Goal: Task Accomplishment & Management: Use online tool/utility

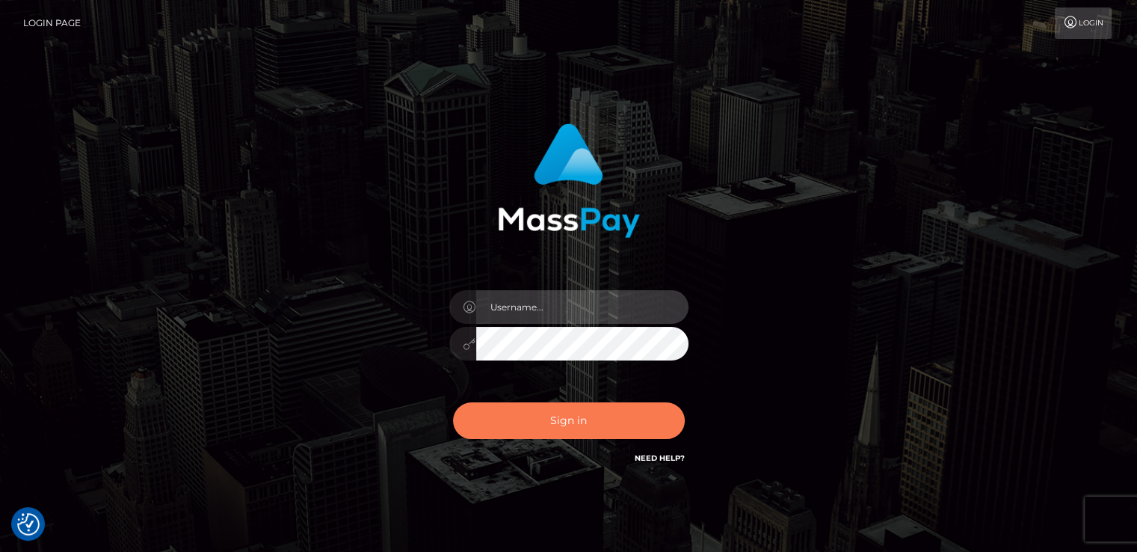
type input "catalinad"
click at [558, 422] on button "Sign in" at bounding box center [569, 420] width 232 height 37
type input "catalinad"
click at [564, 419] on button "Sign in" at bounding box center [569, 420] width 232 height 37
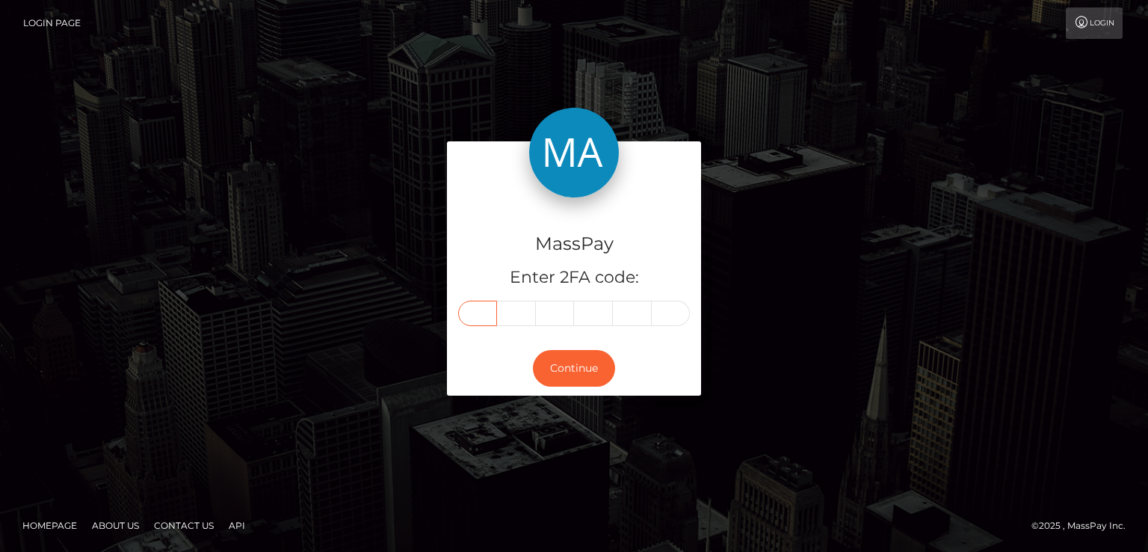
click at [475, 317] on input "text" at bounding box center [477, 313] width 39 height 25
type input "0"
type input "2"
type input "1"
type input "6"
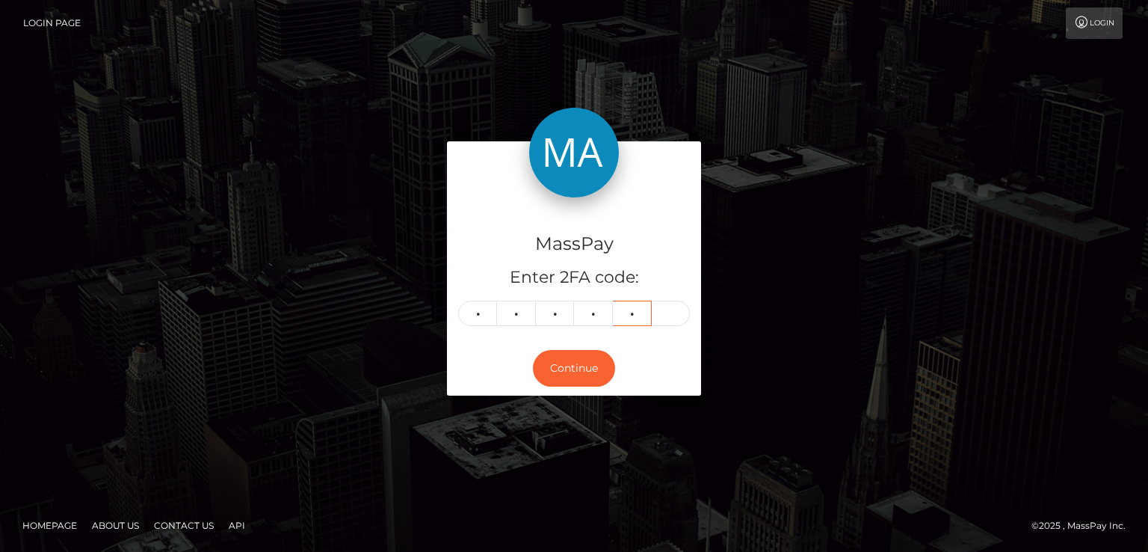
type input "9"
type input "3"
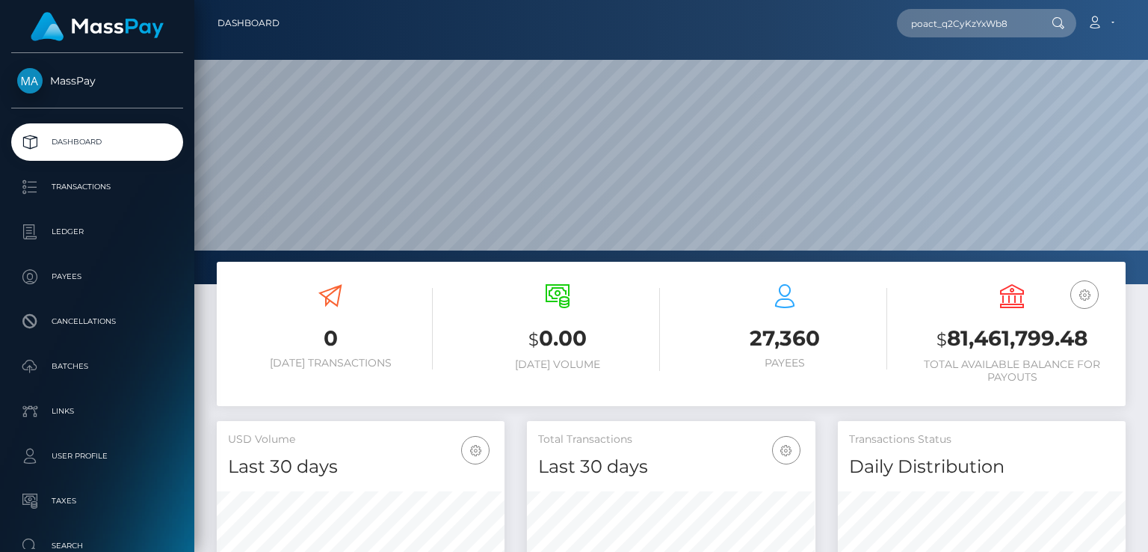
scroll to position [265, 287]
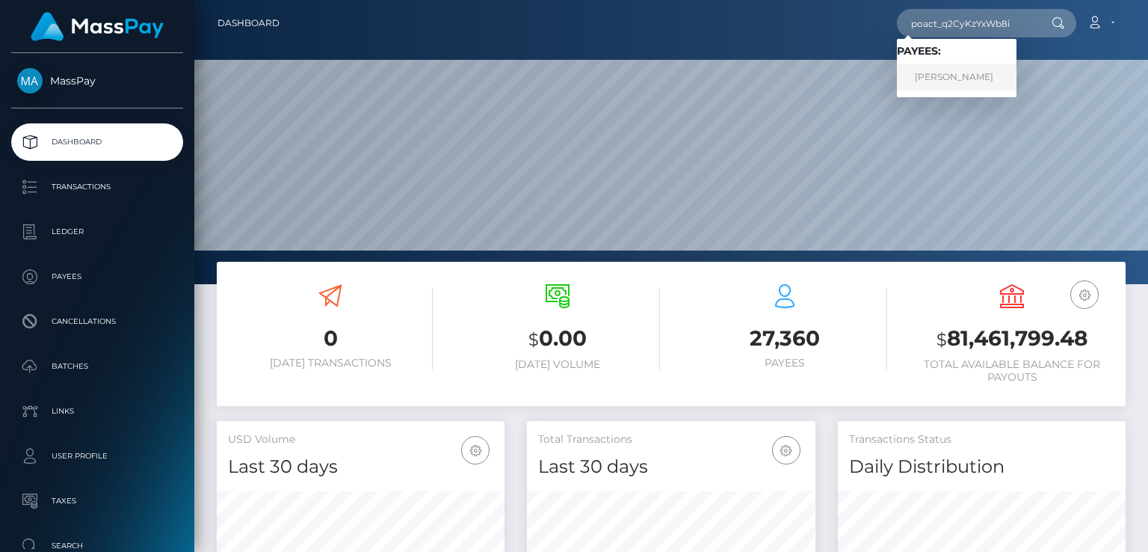
type input "poact_q2CyKzYxWb8i"
click at [958, 77] on link "UMAR BASHIR" at bounding box center [957, 78] width 120 height 28
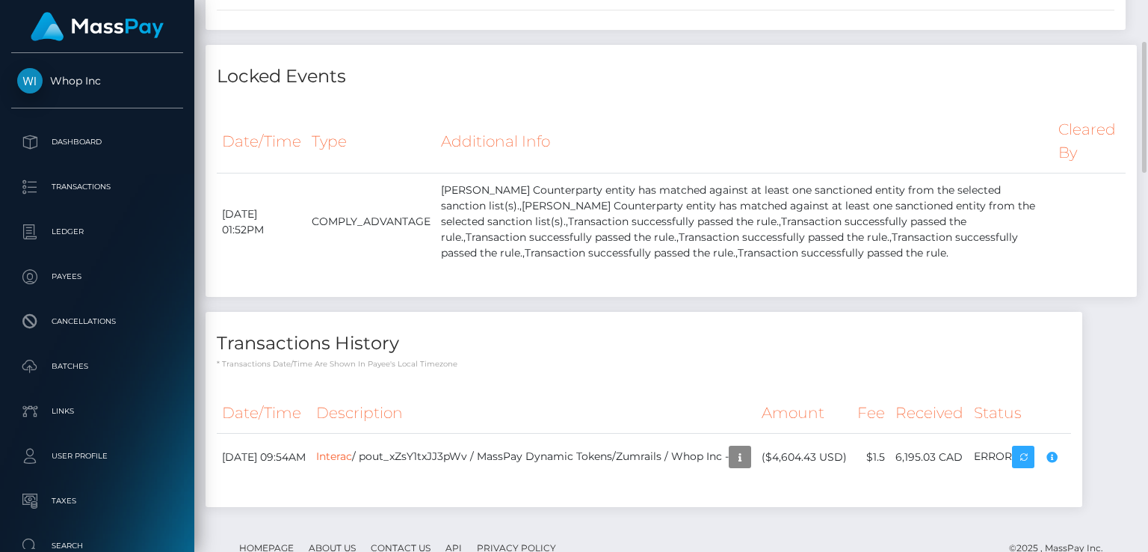
scroll to position [1121, 0]
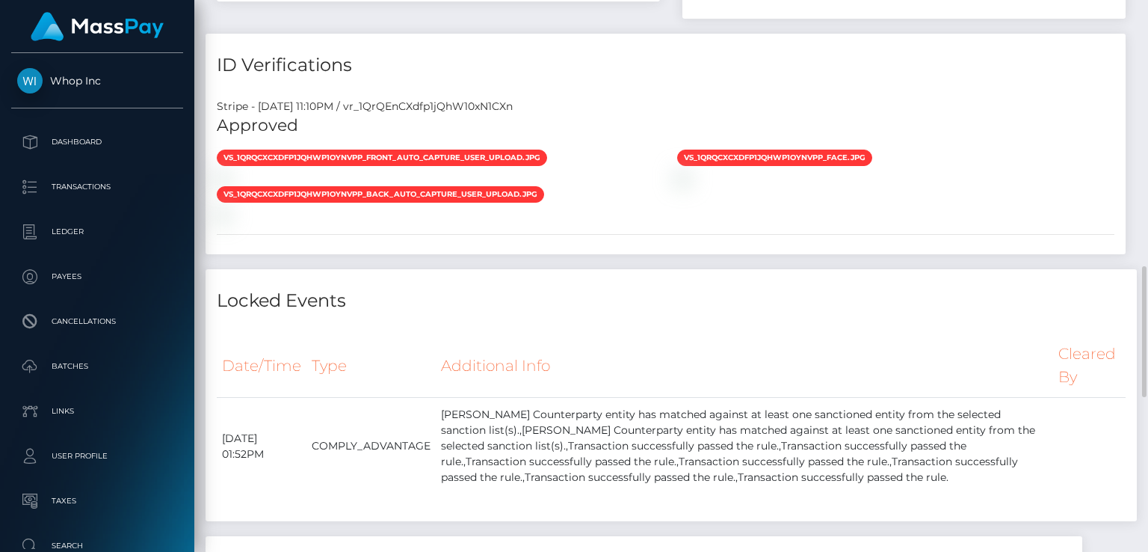
click at [326, 185] on div "vs_1QrQCxCXdfp1jQhWp1oYnVpP_front_auto_capture_user_upload.jpg" at bounding box center [436, 167] width 460 height 37
click at [352, 185] on div "vs_1QrQCxCXdfp1jQhWp1oYnVpP_front_auto_capture_user_upload.jpg" at bounding box center [436, 167] width 460 height 37
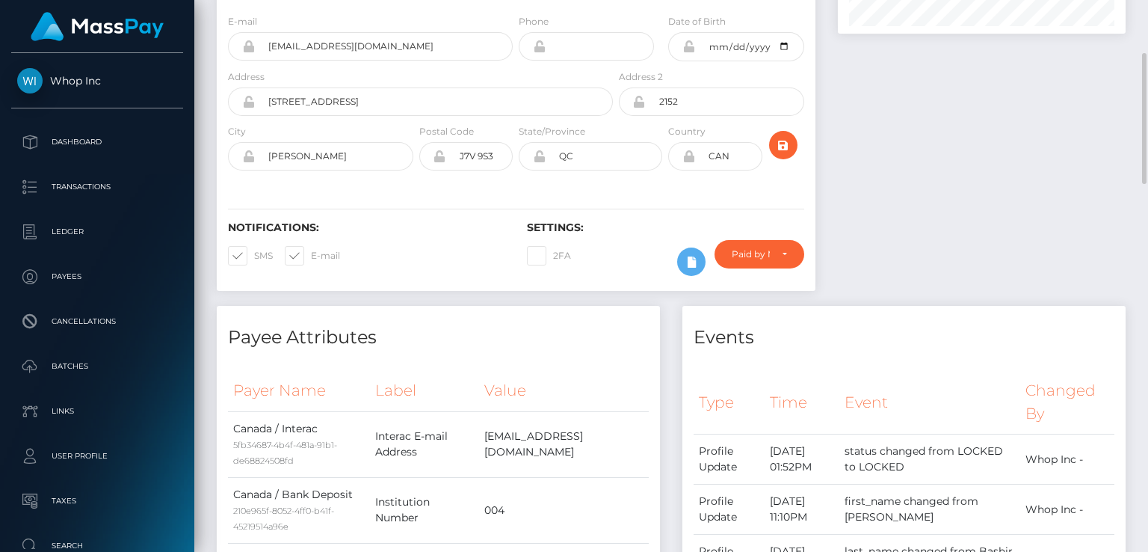
scroll to position [0, 0]
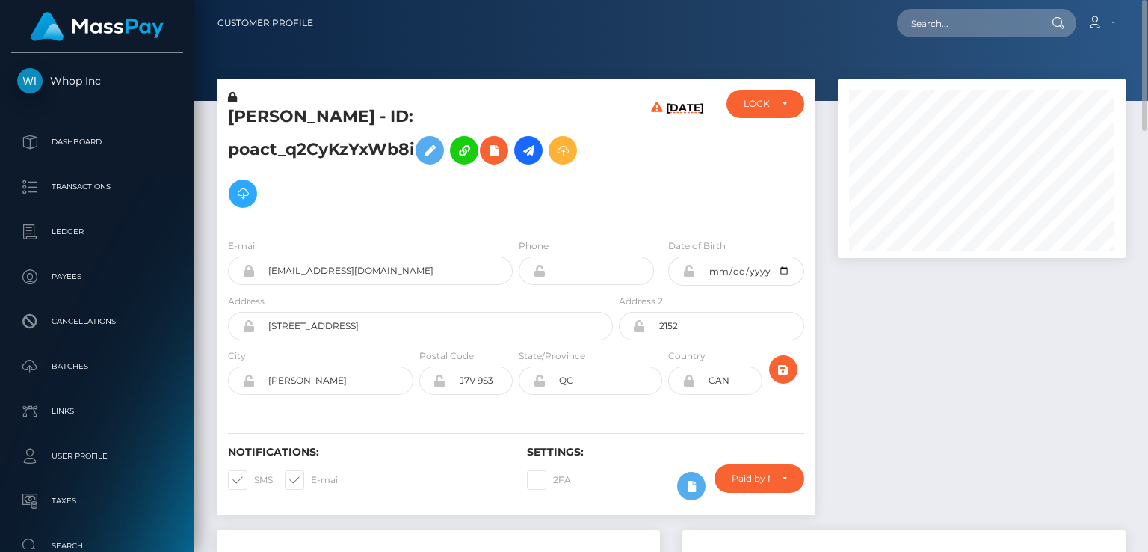
click at [346, 114] on h5 "UMAR BASHIR - ID: poact_q2CyKzYxWb8i" at bounding box center [416, 160] width 377 height 110
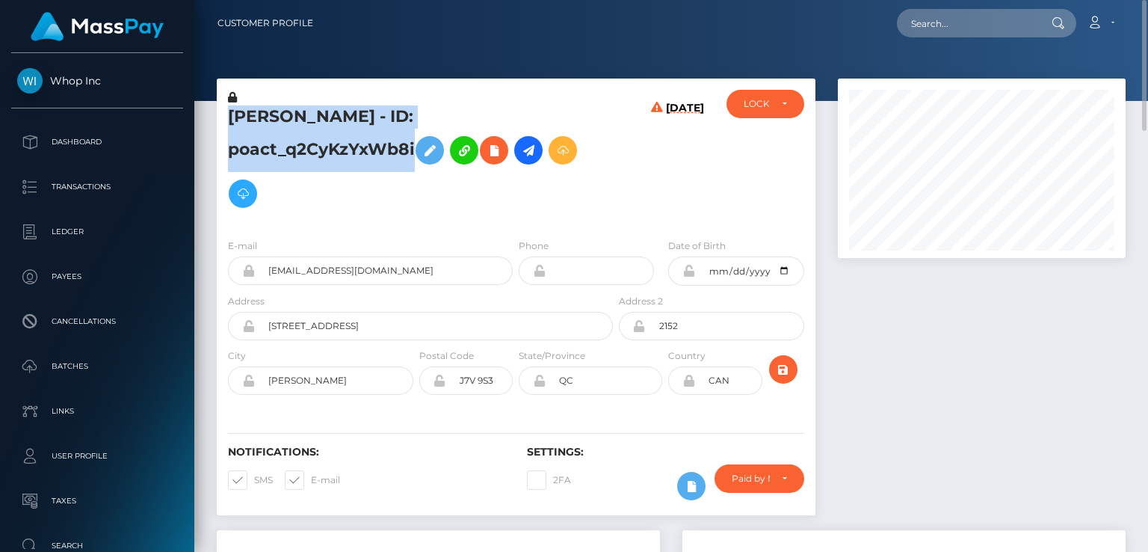
click at [346, 114] on h5 "UMAR BASHIR - ID: poact_q2CyKzYxWb8i" at bounding box center [416, 160] width 377 height 110
copy h5 "UMAR BASHIR - ID: poact_q2CyKzYxWb8i"
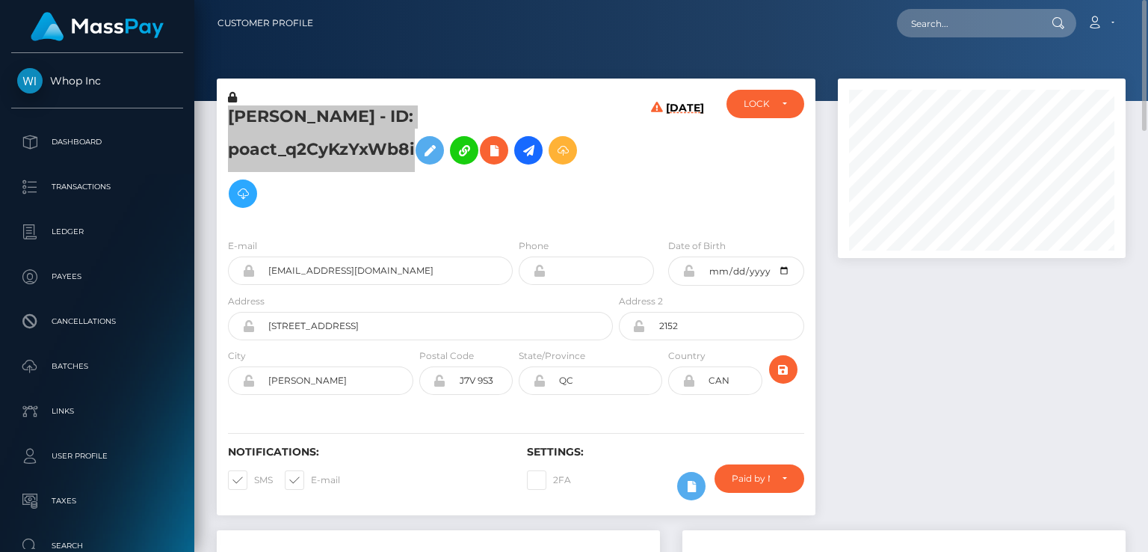
scroll to position [673, 0]
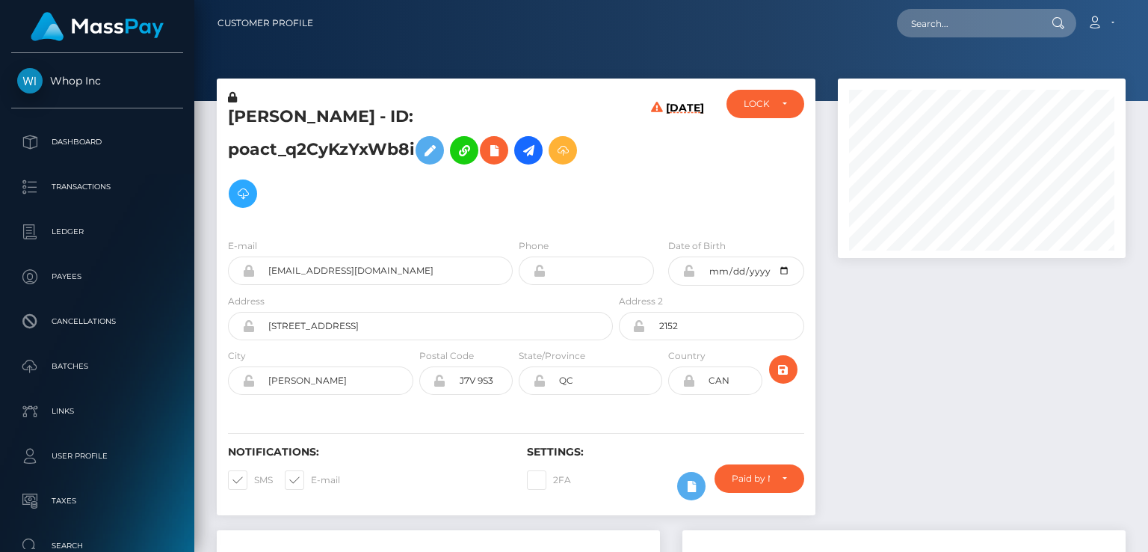
scroll to position [179, 287]
paste input "755501891990855680"
type input "755501891990855680"
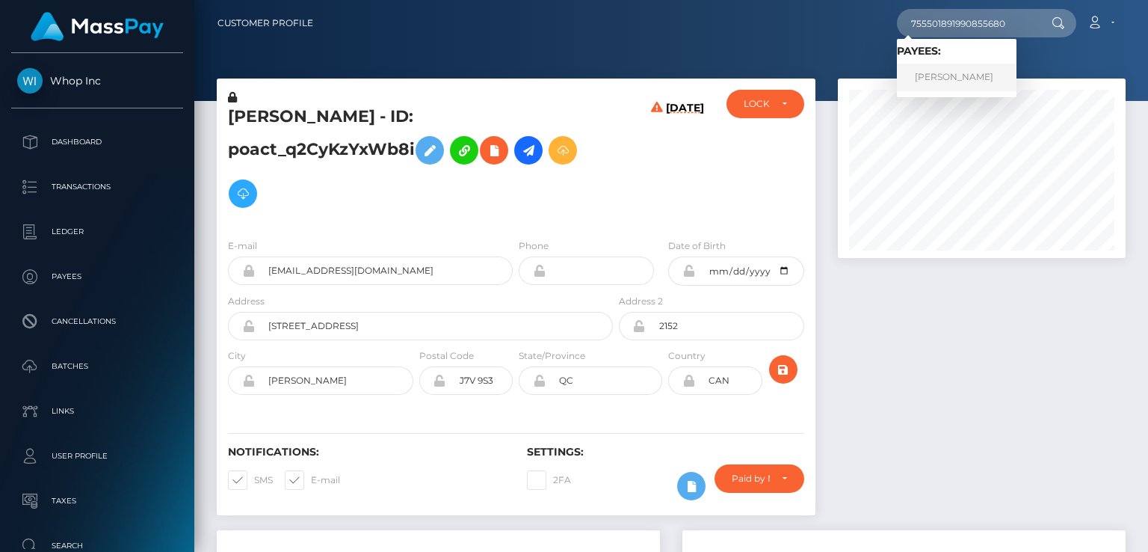
click at [965, 78] on link "Darya Orekhova" at bounding box center [957, 78] width 120 height 28
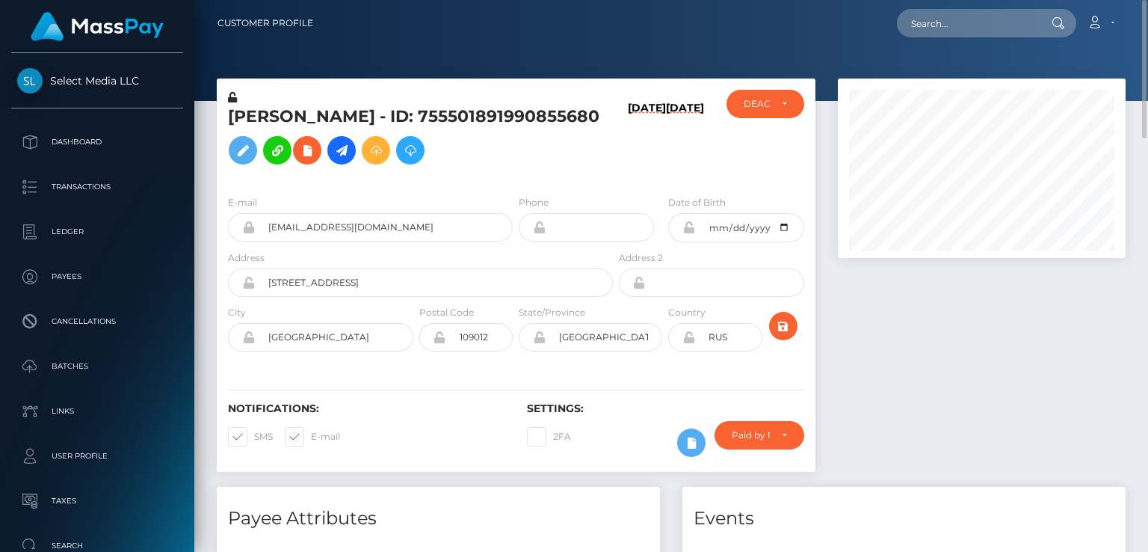
click at [371, 111] on h5 "[PERSON_NAME] - ID: 755501891990855680" at bounding box center [416, 138] width 377 height 67
click at [371, 111] on h5 "Darya Orekhova - ID: 755501891990855680" at bounding box center [416, 138] width 377 height 67
copy h5 "Darya Orekhova - ID: 755501891990855680"
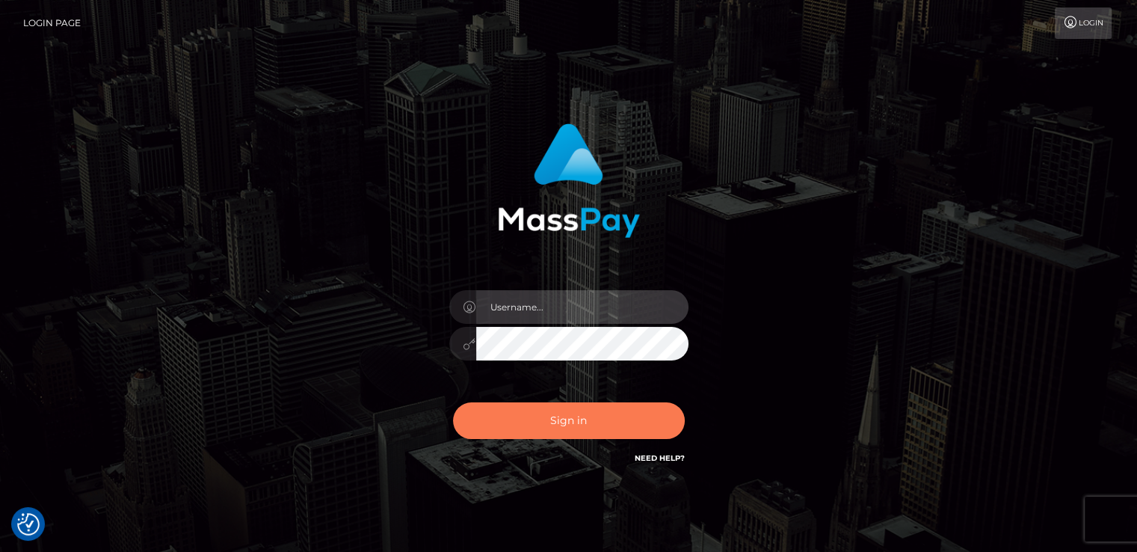
type input "catalinad"
click at [575, 429] on button "Sign in" at bounding box center [569, 420] width 232 height 37
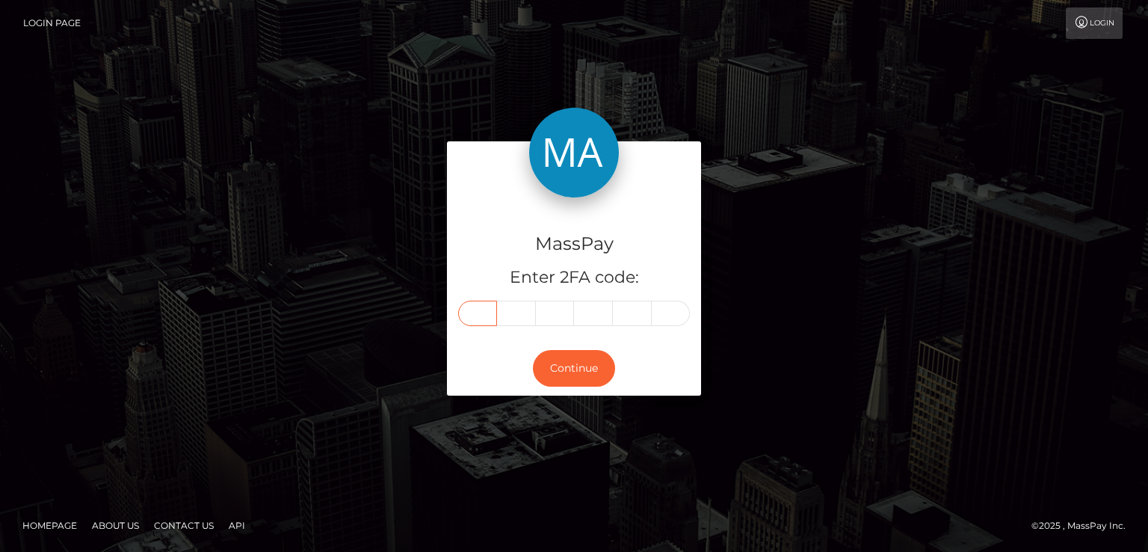
click at [477, 310] on input "text" at bounding box center [477, 313] width 39 height 25
click at [484, 306] on input "text" at bounding box center [477, 313] width 39 height 25
type input "6"
type input "3"
type input "7"
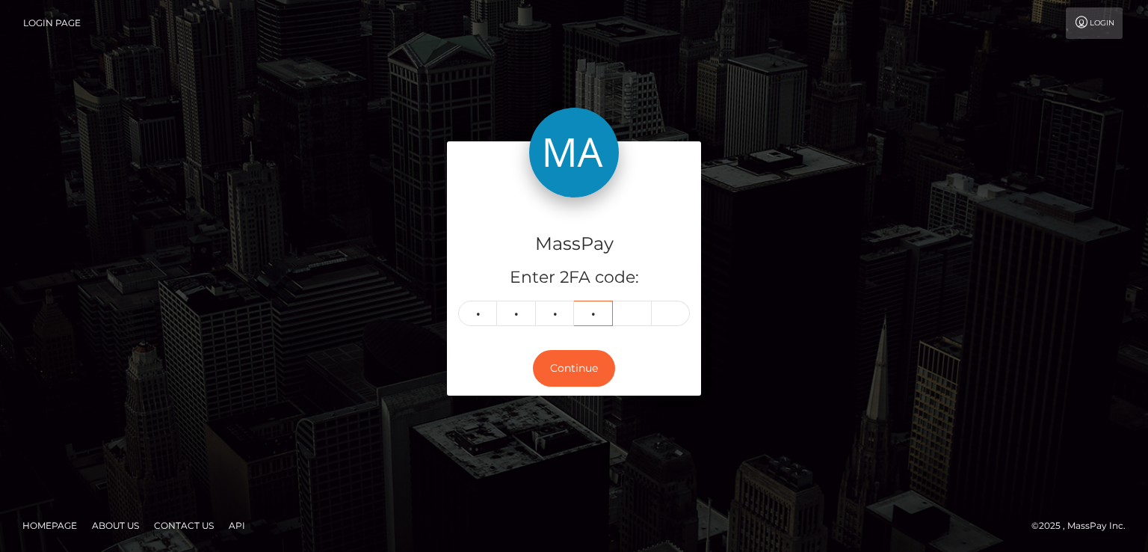
type input "9"
type input "3"
type input "0"
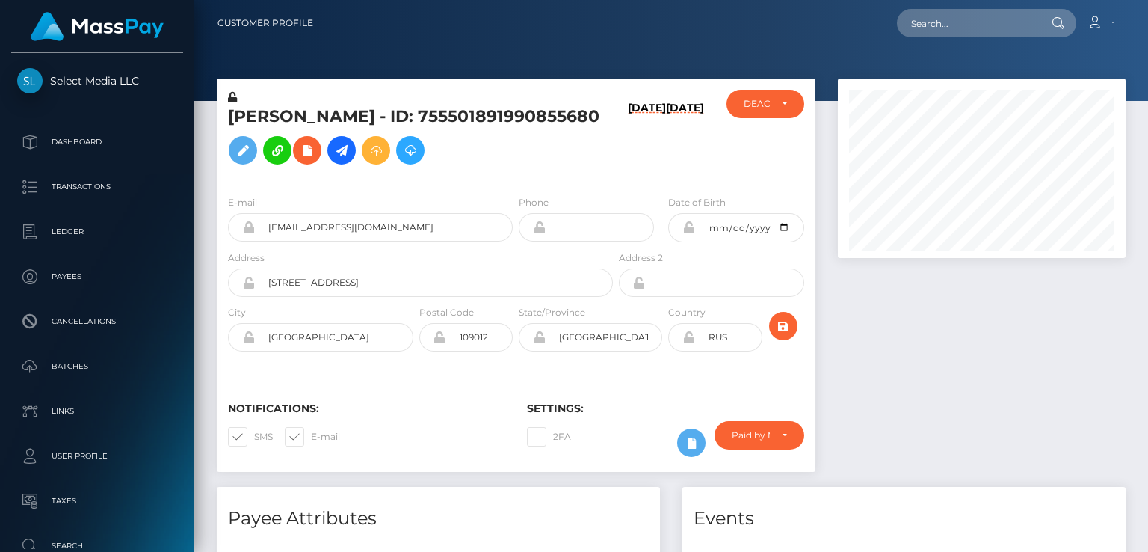
scroll to position [179, 287]
paste input "[EMAIL_ADDRESS][DOMAIN_NAME]"
type input "[EMAIL_ADDRESS][DOMAIN_NAME]"
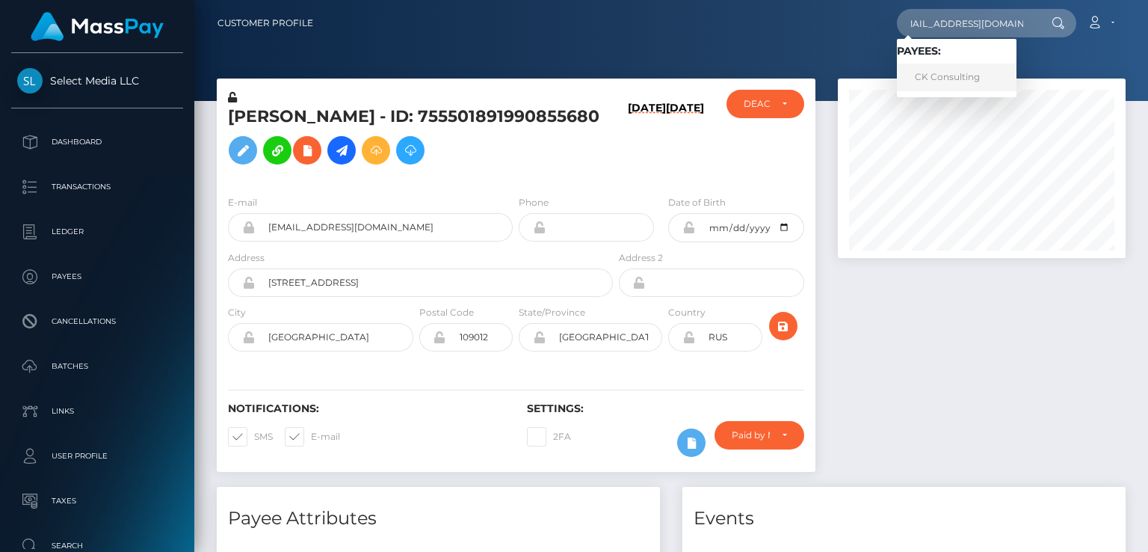
scroll to position [0, 0]
click at [936, 82] on link "CK Consulting" at bounding box center [957, 78] width 120 height 28
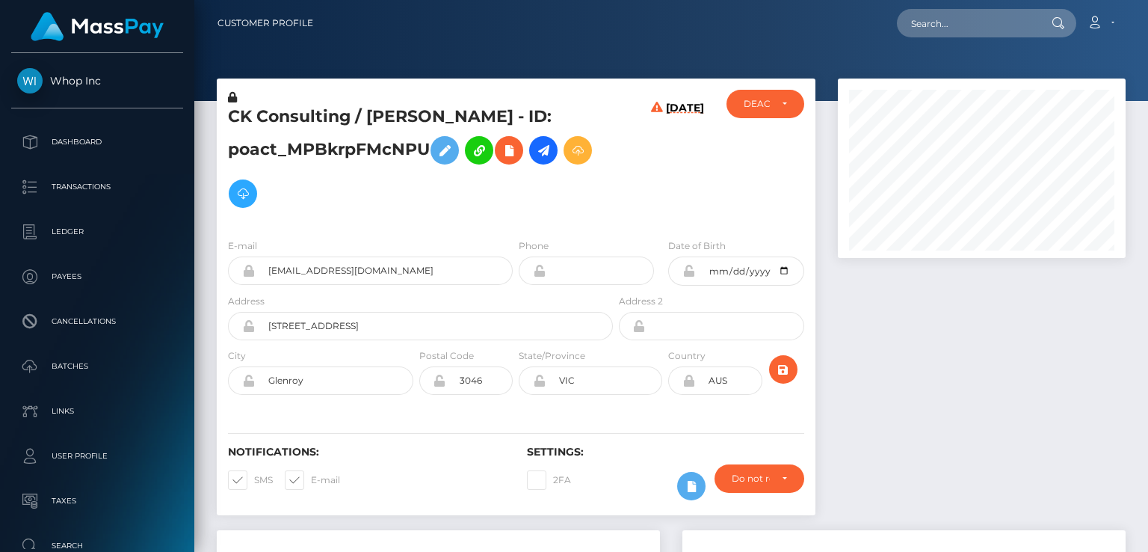
scroll to position [179, 287]
click at [330, 120] on h5 "CK Consulting / MUHAMMAD ARSLAN KHAN - ID: poact_MPBkrpFMcNPU" at bounding box center [416, 160] width 377 height 110
click at [330, 119] on h5 "CK Consulting / MUHAMMAD ARSLAN KHAN - ID: poact_MPBkrpFMcNPU" at bounding box center [416, 160] width 377 height 110
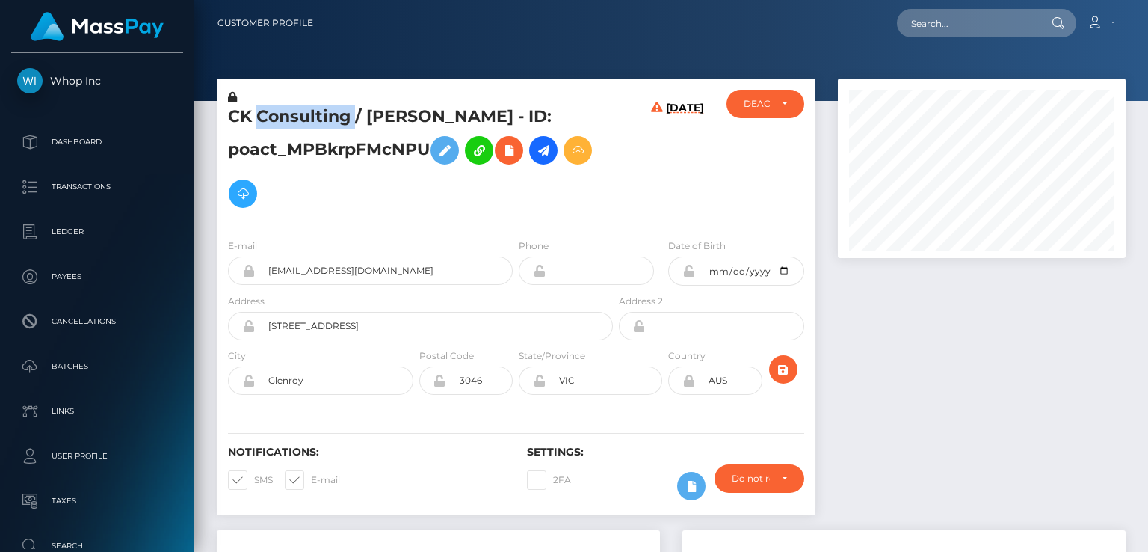
copy h5 "CK Consulting / MUHAMMAD ARSLAN KHAN - ID: poact_MPBkrpFMcNPU"
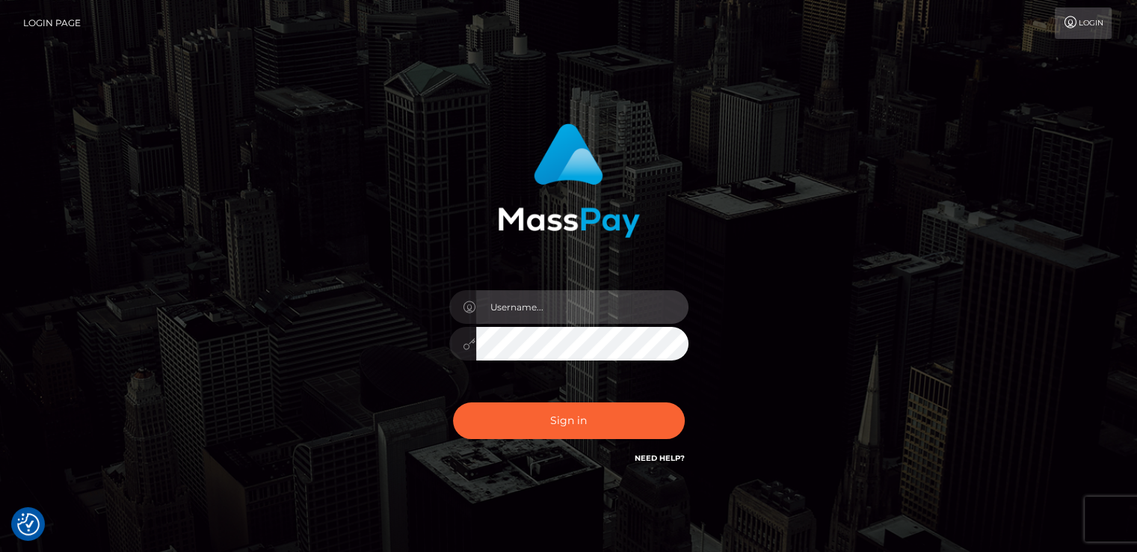
type input "catalinad"
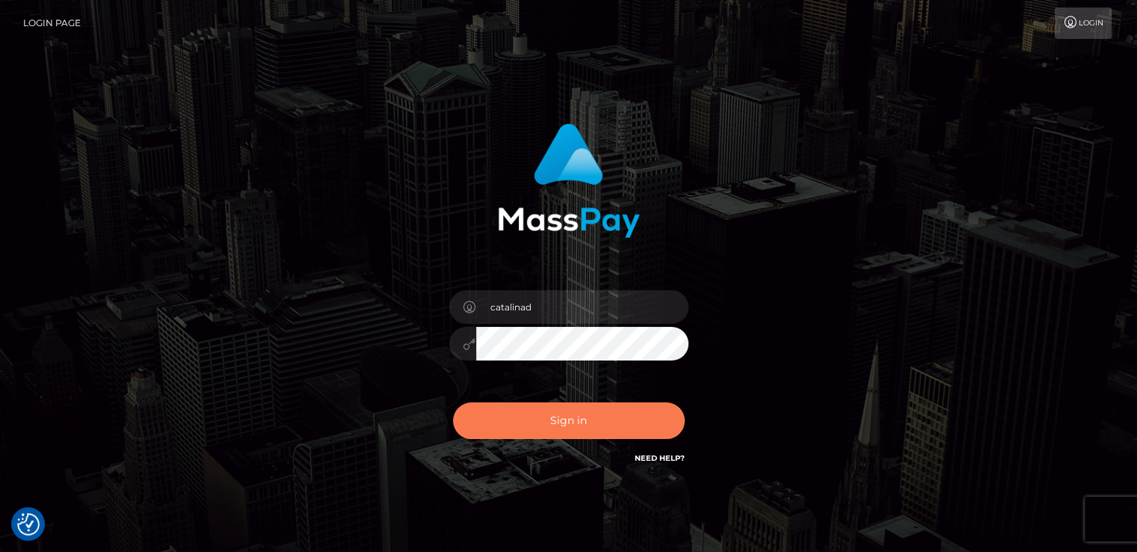
click at [610, 394] on div "Sign in Need Help?" at bounding box center [569, 426] width 262 height 67
click at [565, 428] on button "Sign in" at bounding box center [569, 420] width 232 height 37
type input "catalinad"
click at [586, 413] on button "Sign in" at bounding box center [569, 420] width 232 height 37
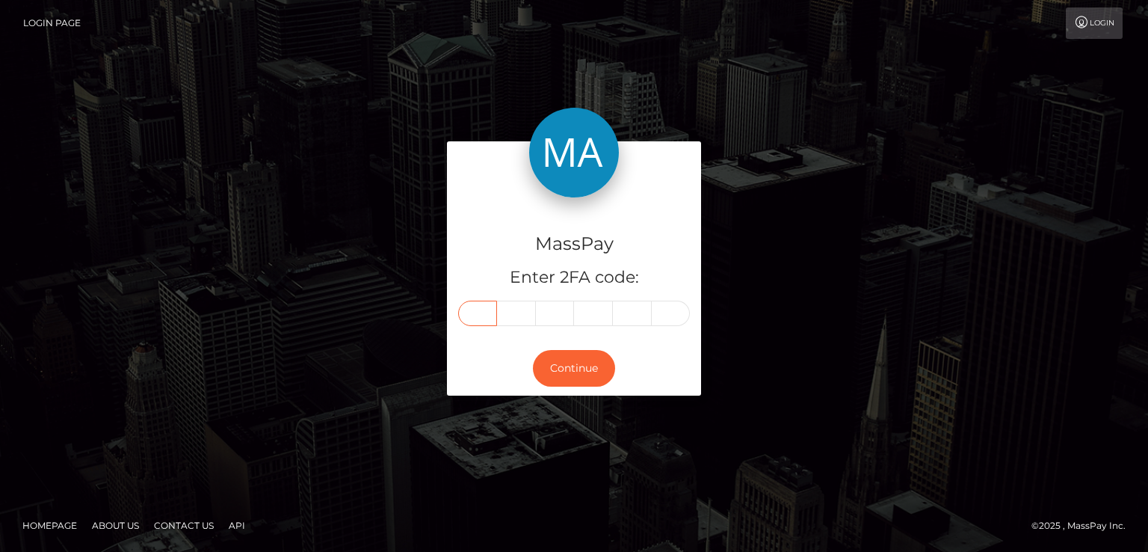
click at [481, 312] on input "text" at bounding box center [477, 313] width 39 height 25
type input "2"
type input "7"
type input "5"
type input "7"
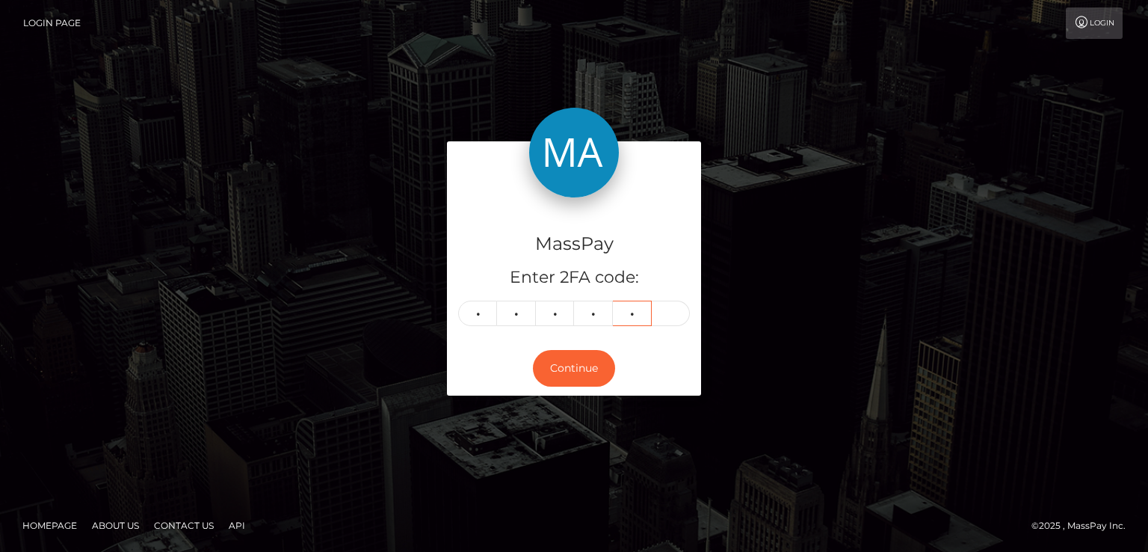
type input "6"
type input "9"
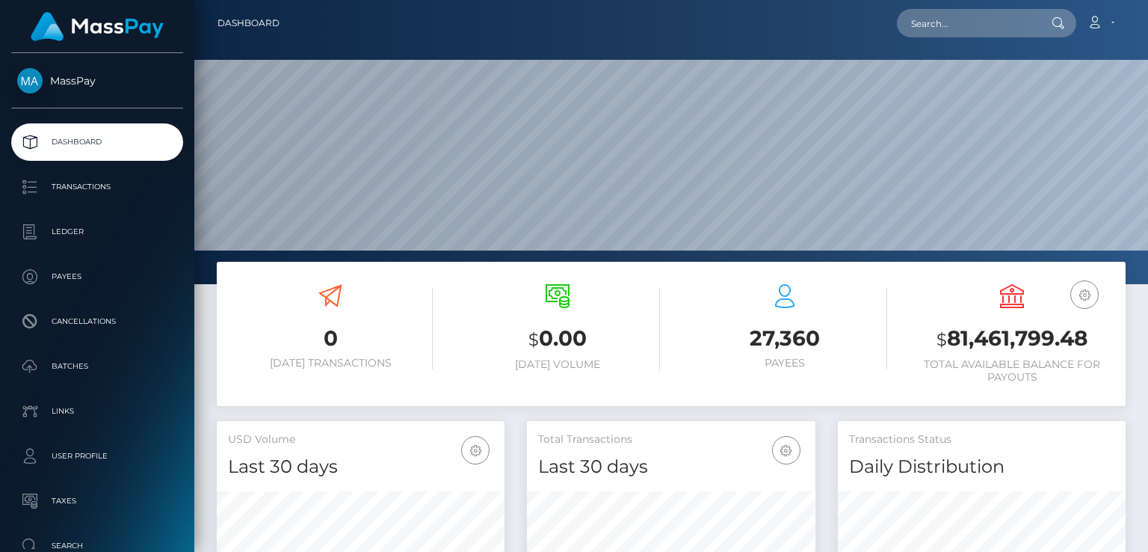
scroll to position [135, 0]
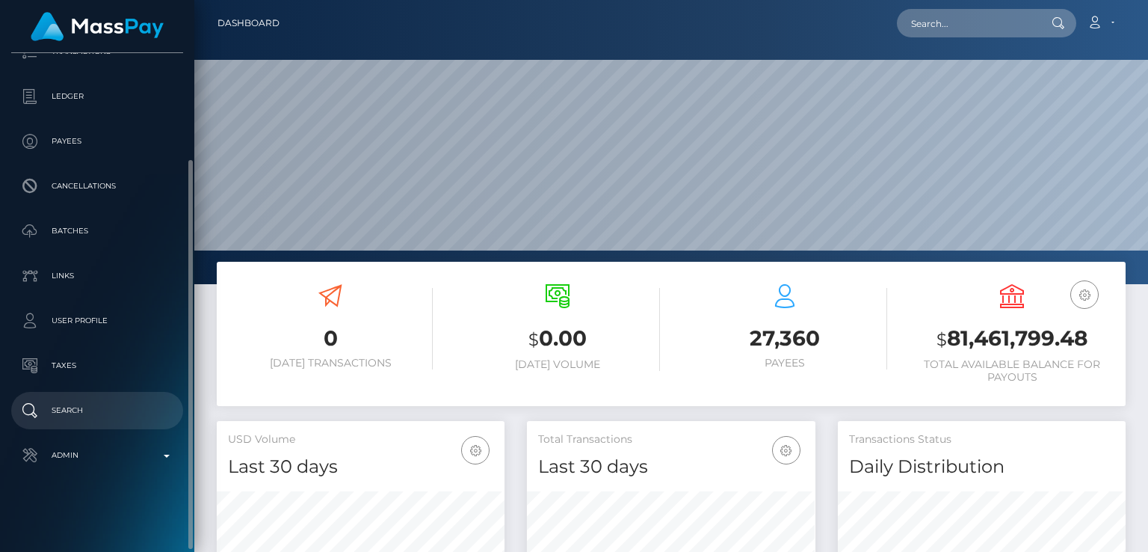
click at [76, 404] on p "Search" at bounding box center [97, 410] width 160 height 22
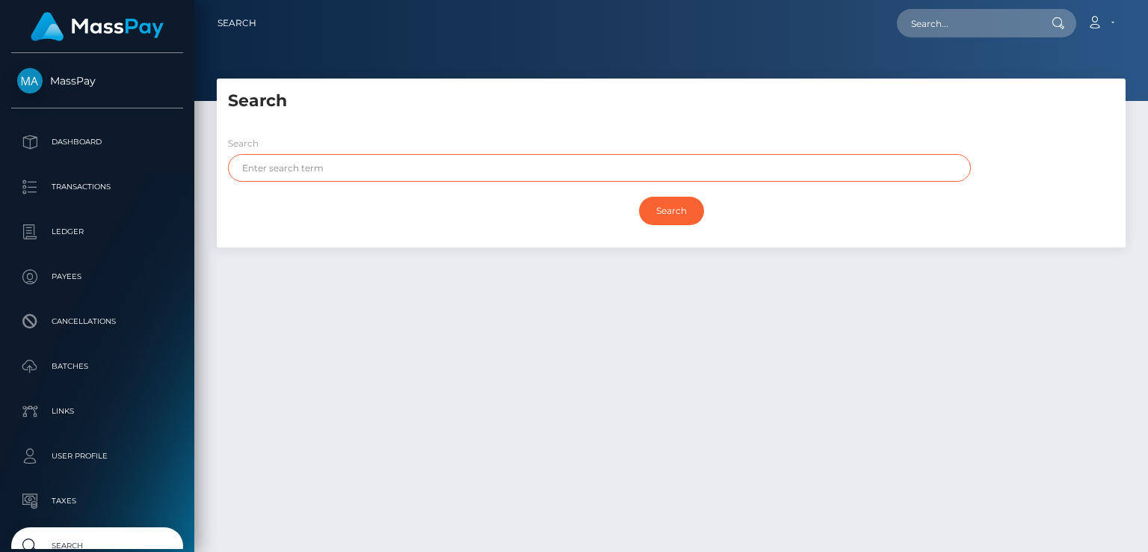
click at [306, 167] on input "text" at bounding box center [599, 168] width 743 height 28
click at [365, 170] on input "text" at bounding box center [599, 168] width 743 height 28
type input "lukas"
click at [639, 197] on input "Search" at bounding box center [671, 211] width 65 height 28
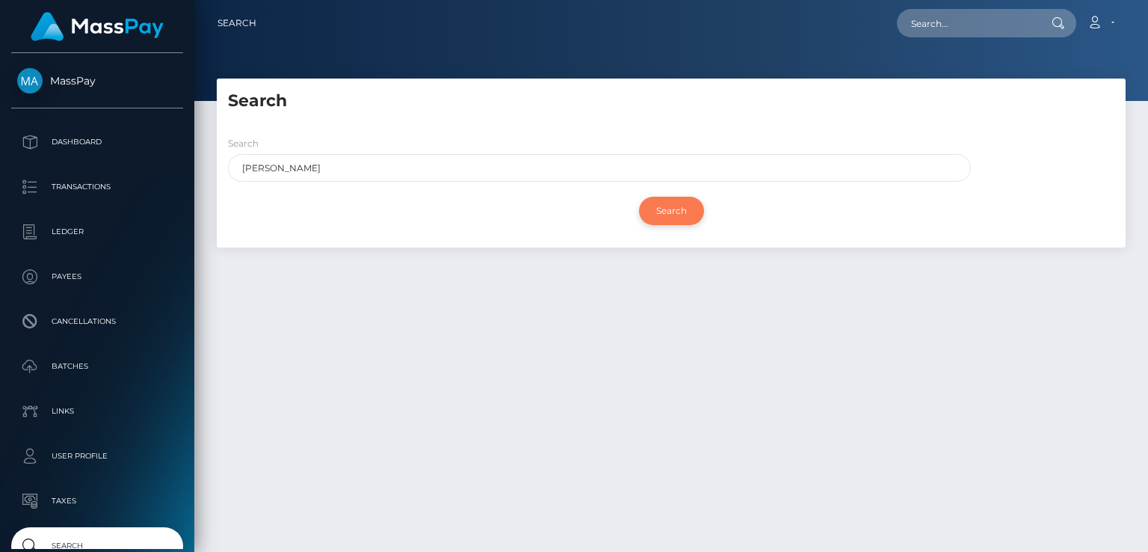
click at [681, 212] on input "Search" at bounding box center [671, 211] width 65 height 28
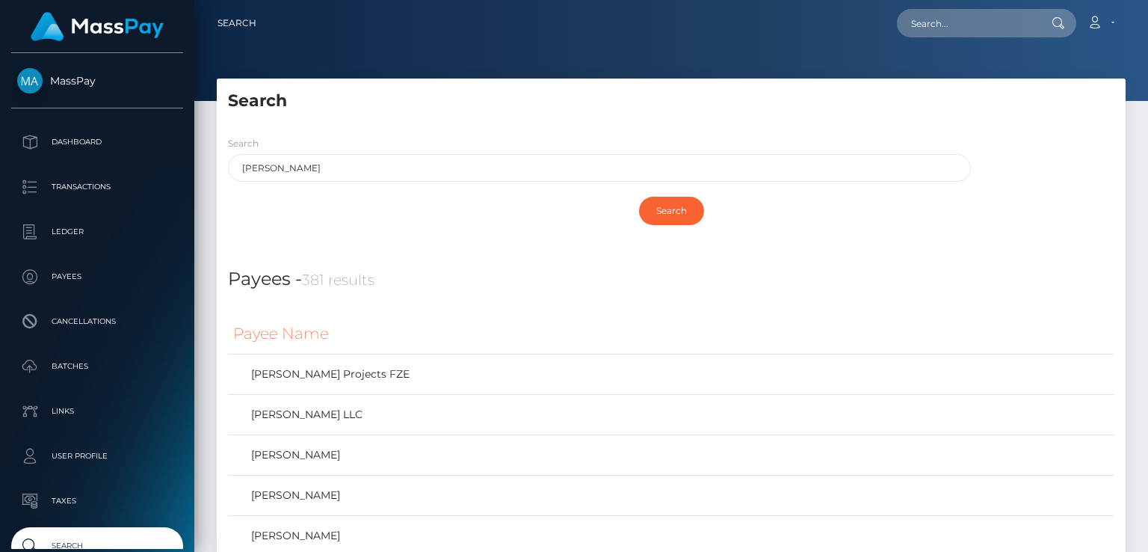
click at [619, 138] on div "Search lukas" at bounding box center [599, 158] width 743 height 46
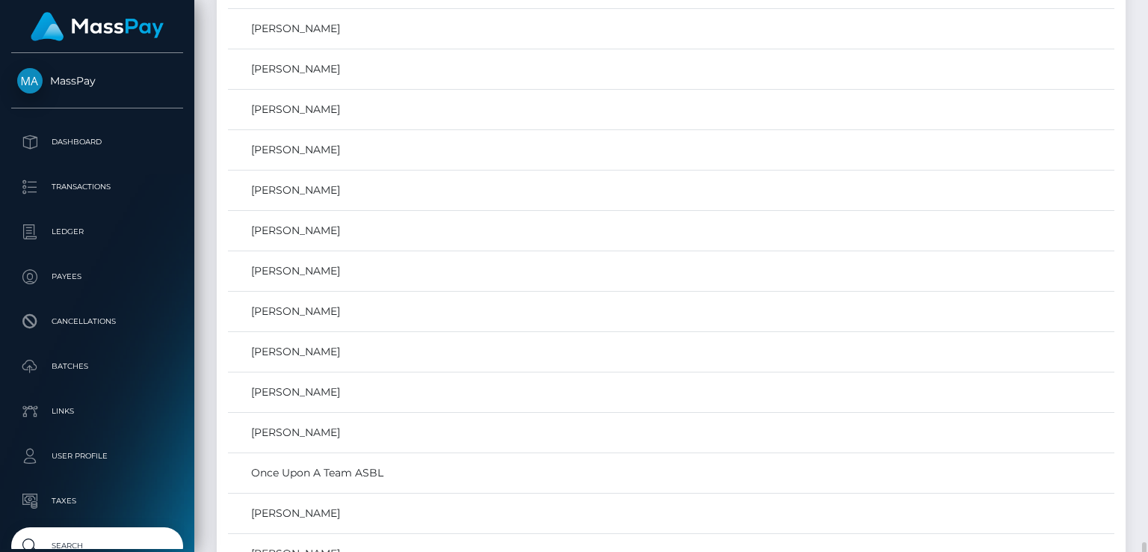
scroll to position [2915, 0]
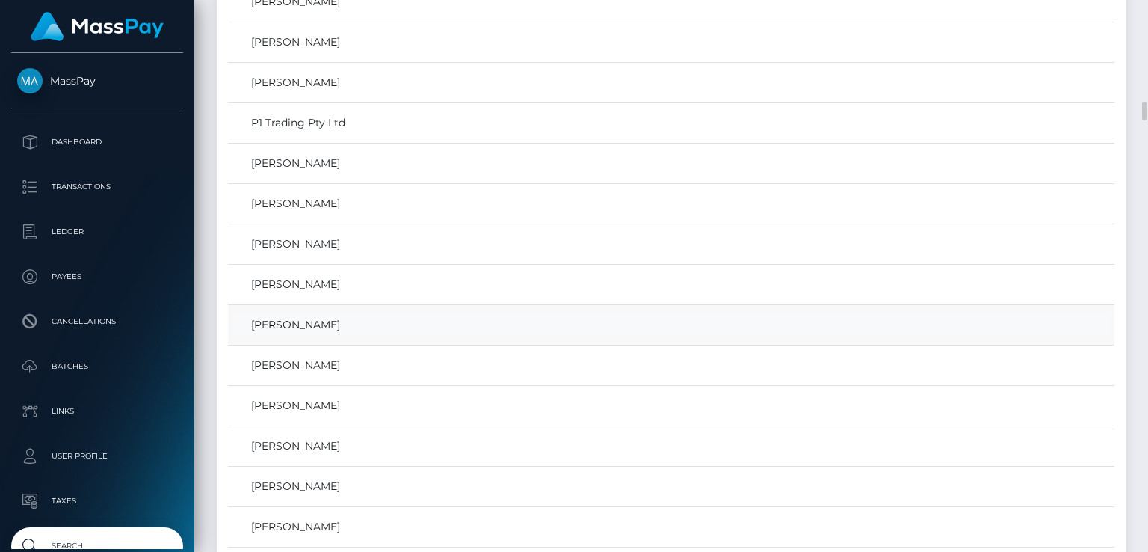
click at [277, 314] on link "Lukas Dequina" at bounding box center [671, 325] width 876 height 22
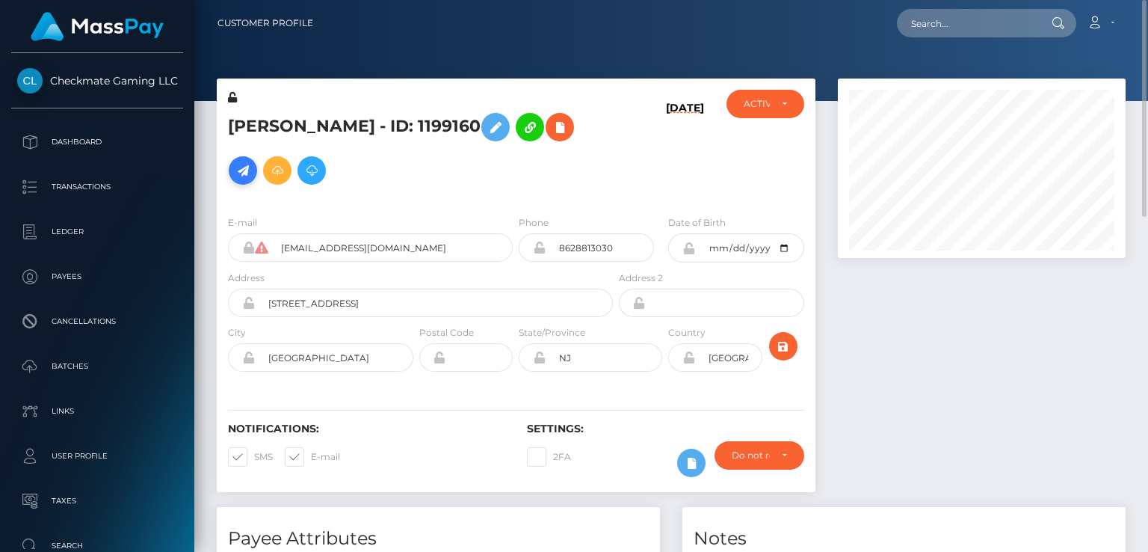
click at [252, 161] on icon at bounding box center [243, 170] width 18 height 19
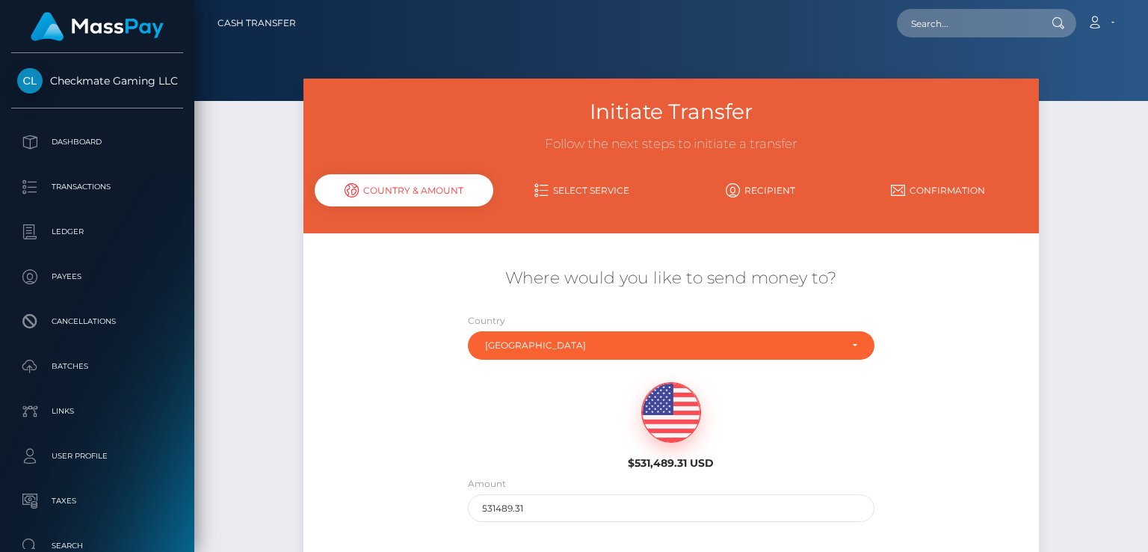
scroll to position [136, 0]
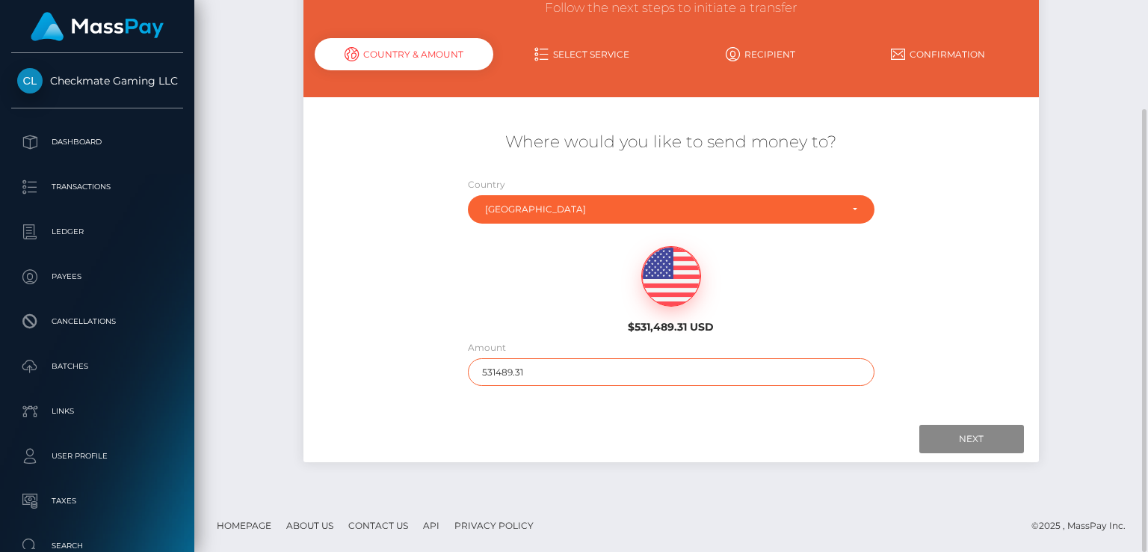
drag, startPoint x: 537, startPoint y: 374, endPoint x: 390, endPoint y: 395, distance: 148.1
click at [390, 395] on div "Where would you like to send money to? Country Abkhazia [GEOGRAPHIC_DATA] [GEOG…" at bounding box center [671, 258] width 712 height 300
type input "100"
click at [972, 434] on input "Next" at bounding box center [971, 439] width 105 height 28
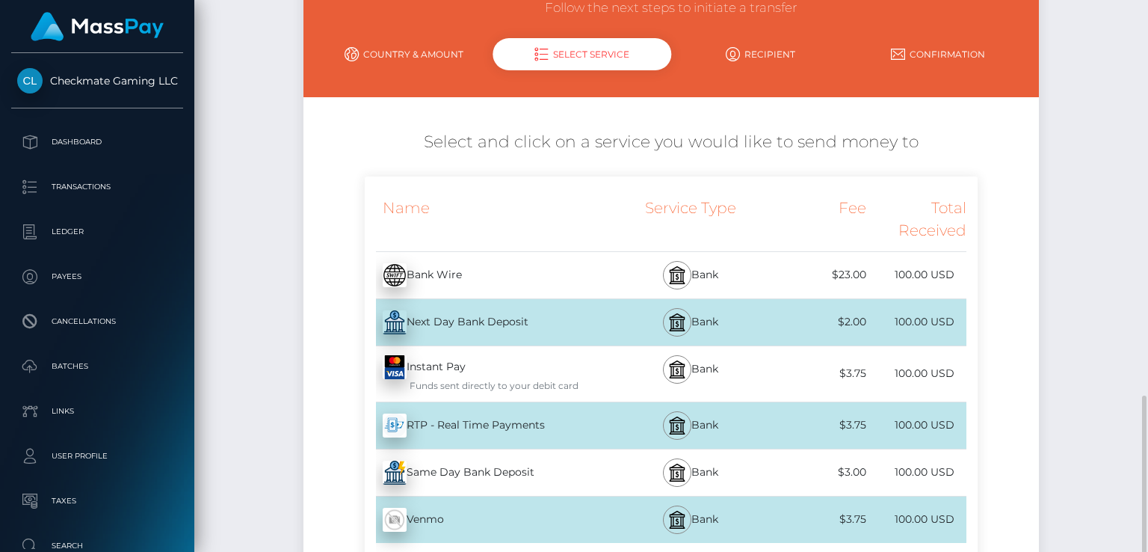
scroll to position [326, 0]
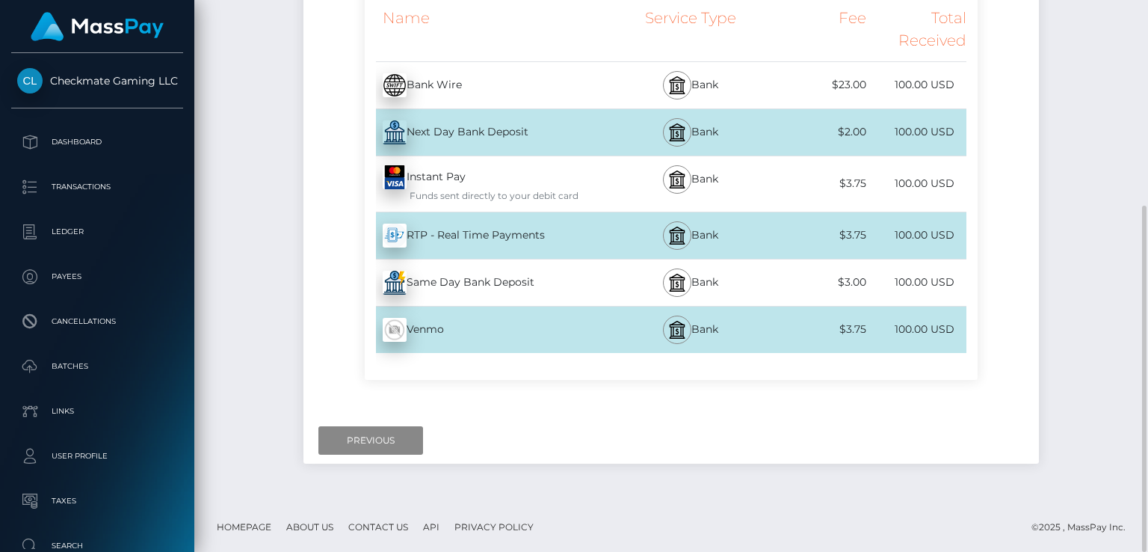
click at [442, 174] on div "Instant Pay - USD Funds sent directly to your debit card" at bounding box center [490, 183] width 250 height 55
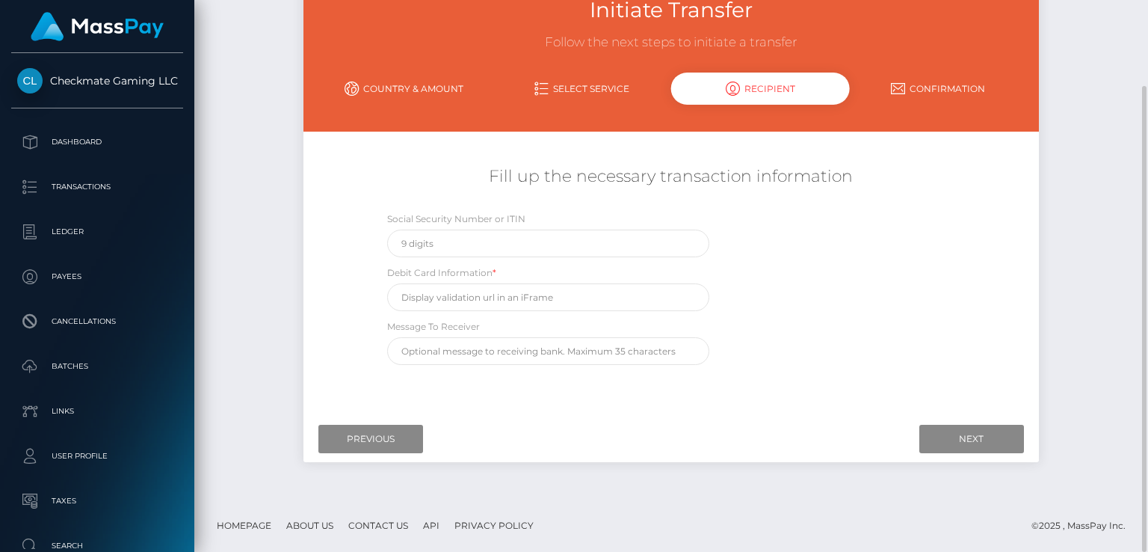
scroll to position [102, 0]
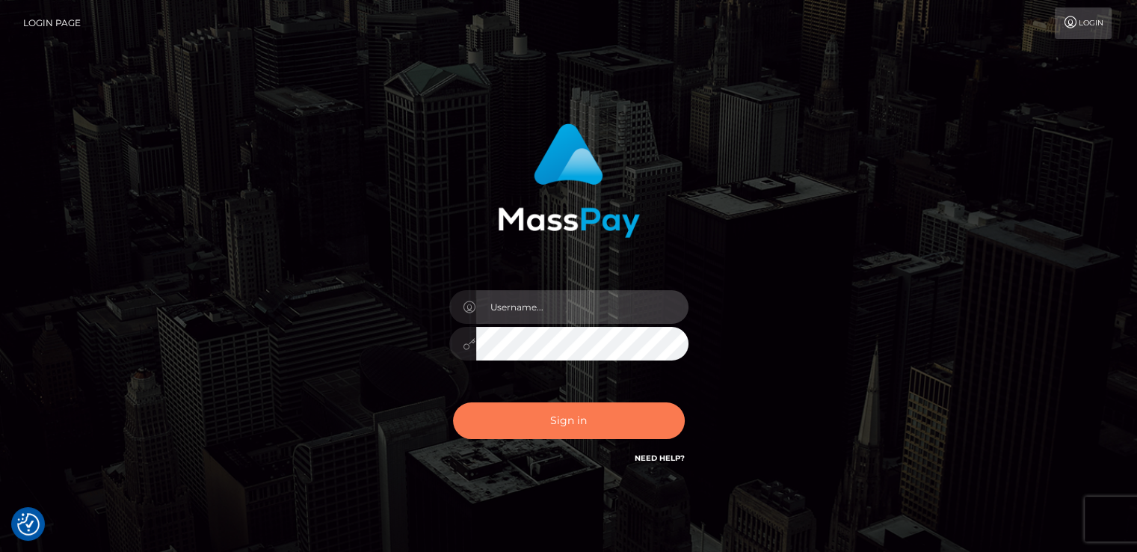
type input "catalinad"
click at [562, 428] on button "Sign in" at bounding box center [569, 420] width 232 height 37
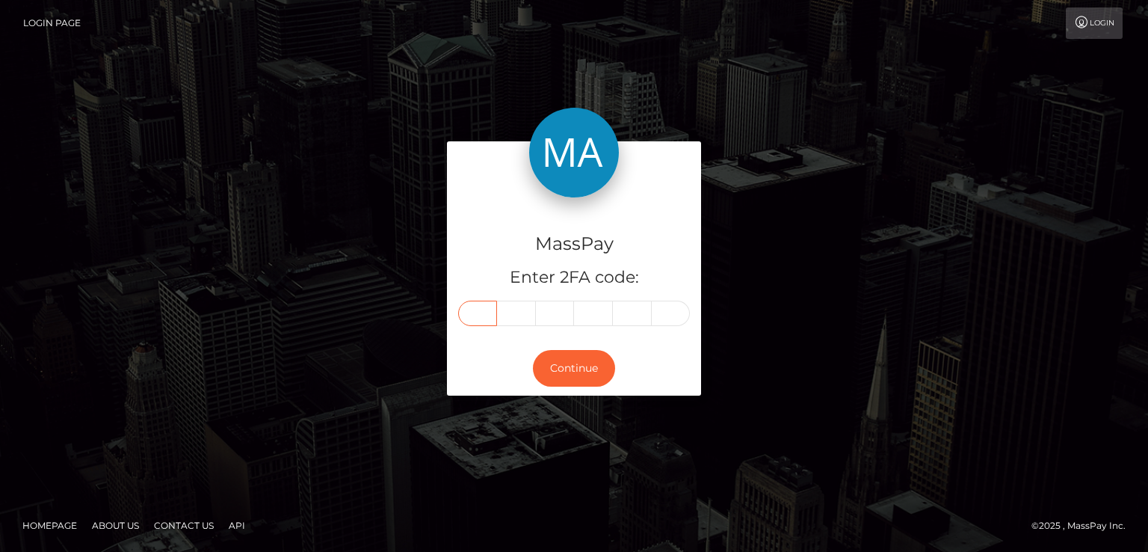
click at [484, 312] on input "text" at bounding box center [477, 313] width 39 height 25
type input "6"
type input "3"
type input "4"
type input "9"
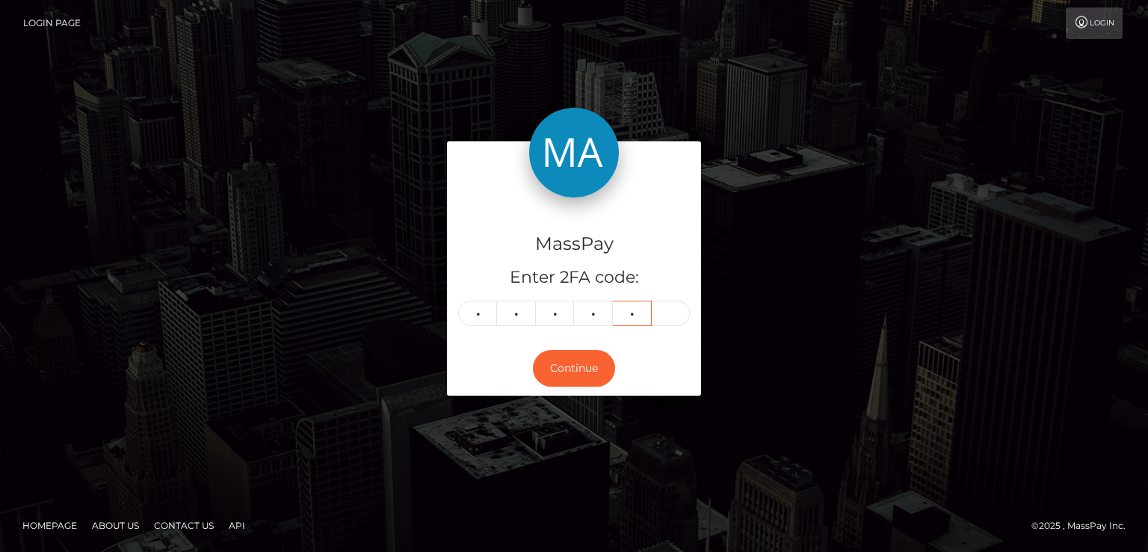
type input "5"
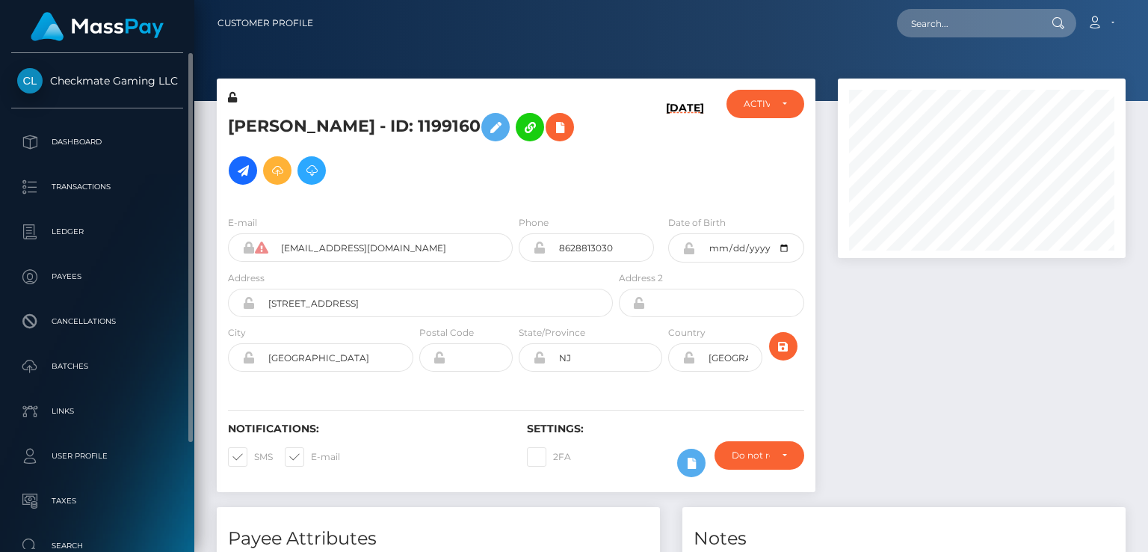
scroll to position [135, 0]
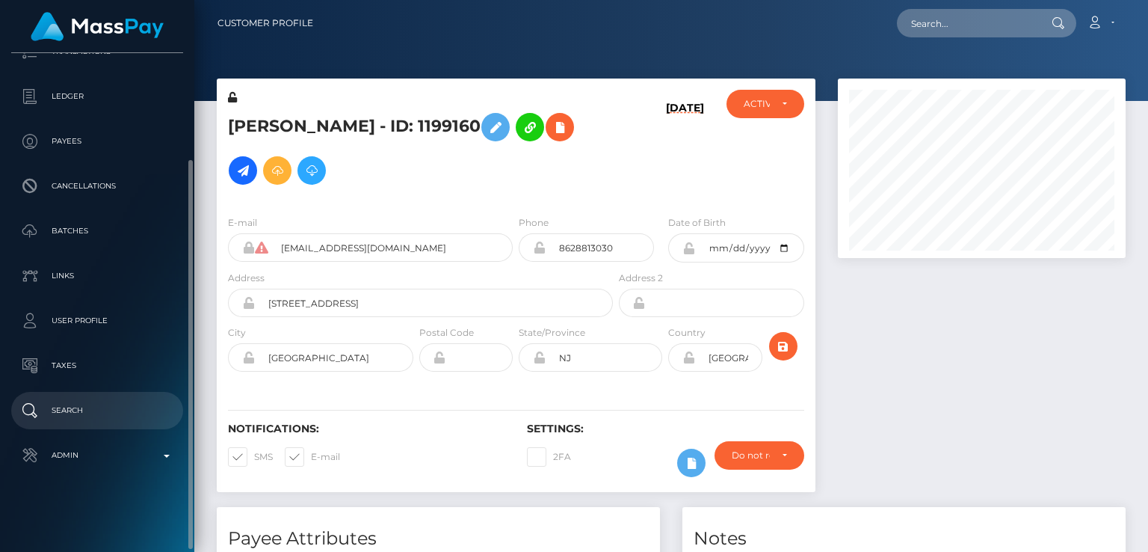
click at [109, 413] on p "Search" at bounding box center [97, 410] width 160 height 22
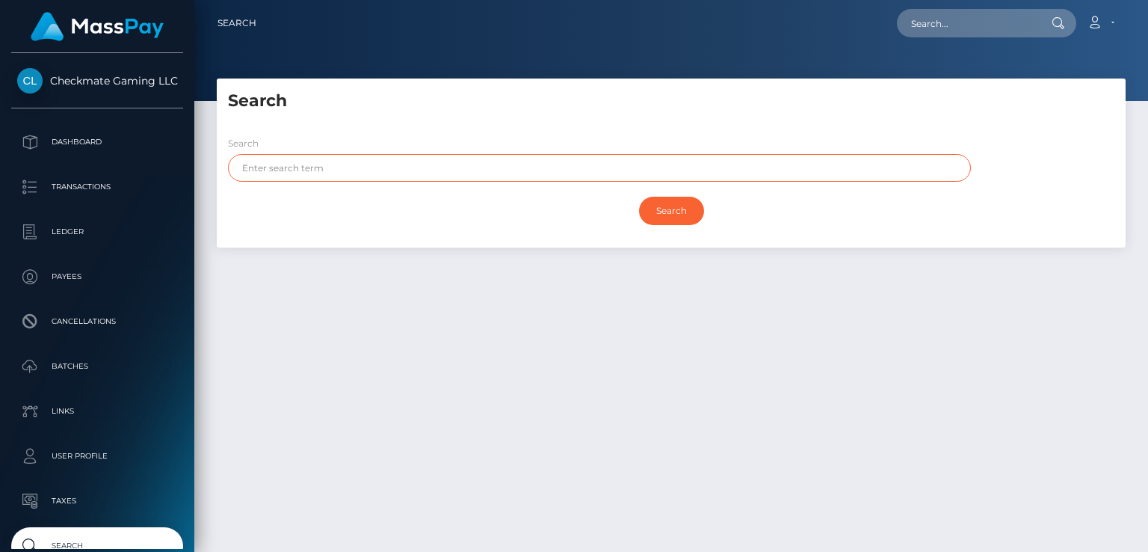
click at [329, 171] on input "text" at bounding box center [599, 168] width 743 height 28
type input "[PERSON_NAME]"
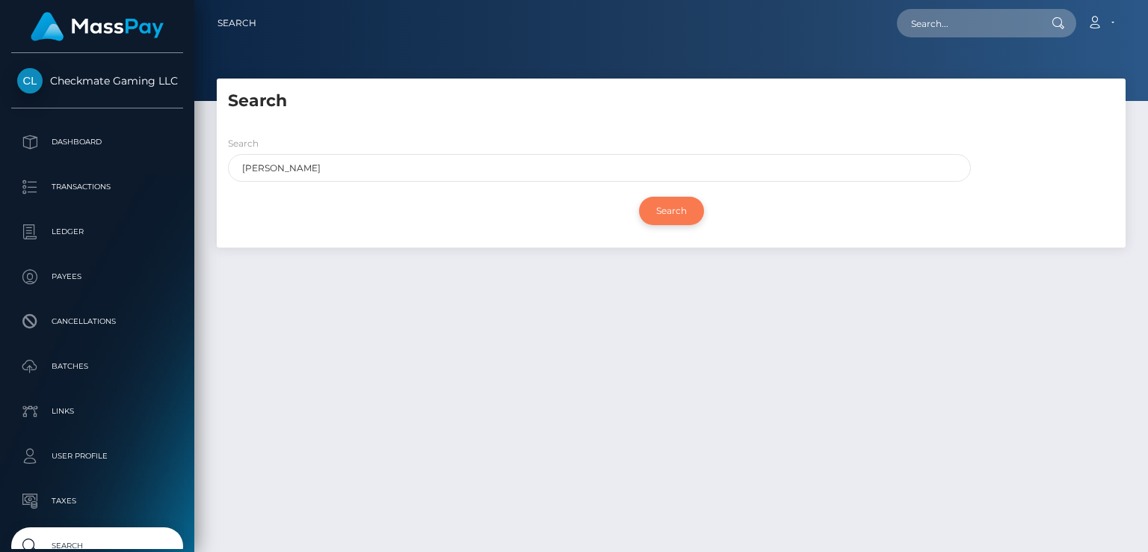
click at [672, 206] on input "Search" at bounding box center [671, 211] width 65 height 28
click at [671, 209] on input "Search" at bounding box center [671, 211] width 65 height 28
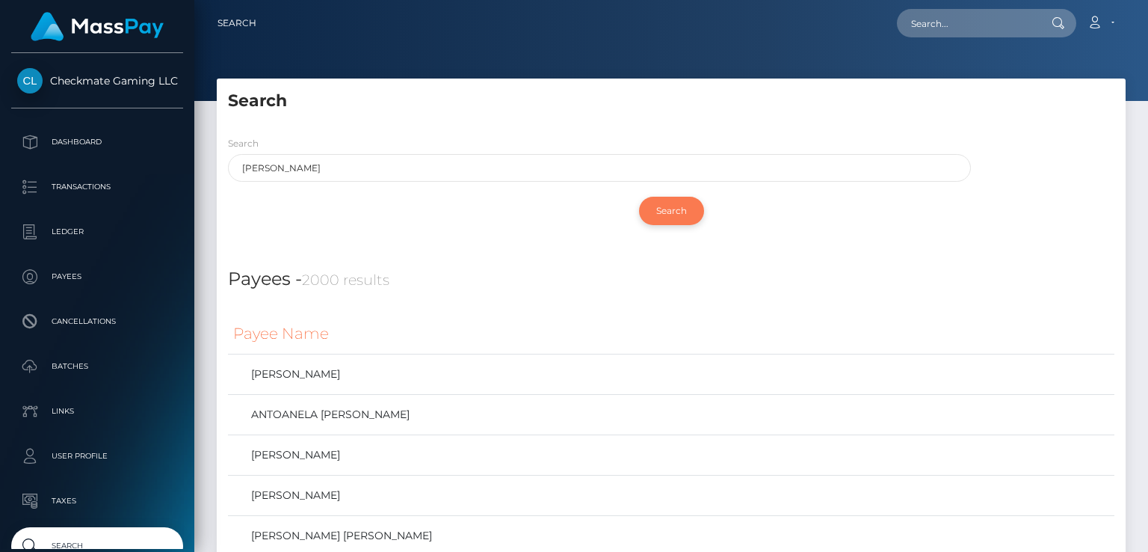
click at [671, 209] on input "Search" at bounding box center [671, 211] width 65 height 28
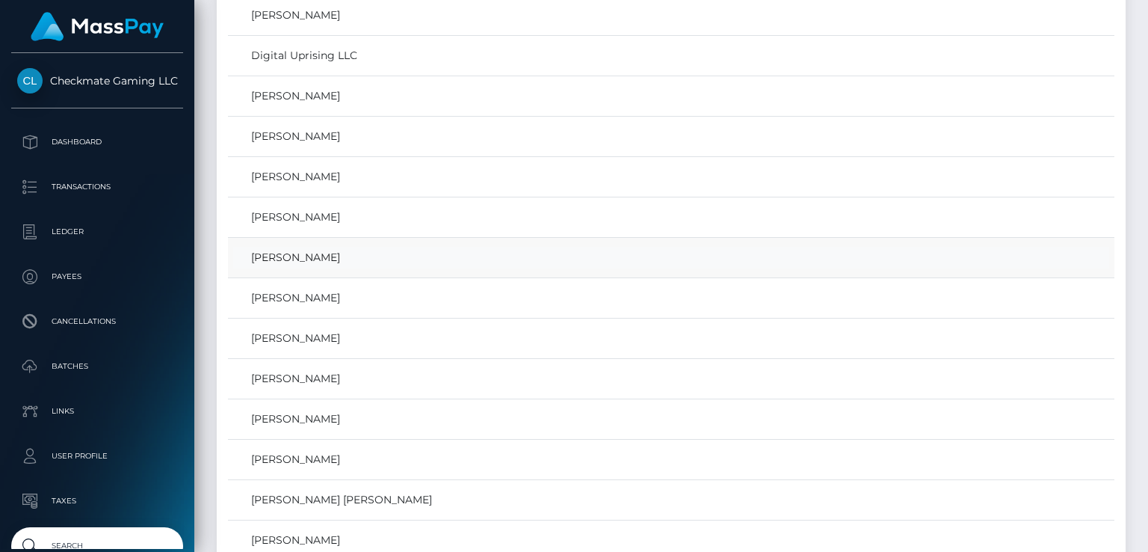
scroll to position [28258, 0]
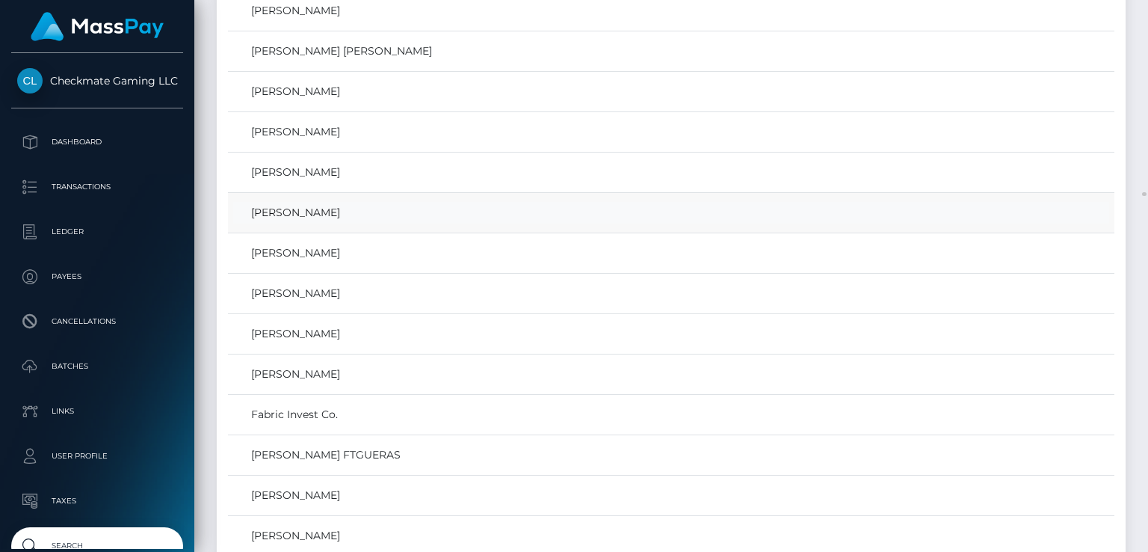
click at [357, 202] on link "DANIEL LUEVANO GONZALEZ" at bounding box center [671, 213] width 876 height 22
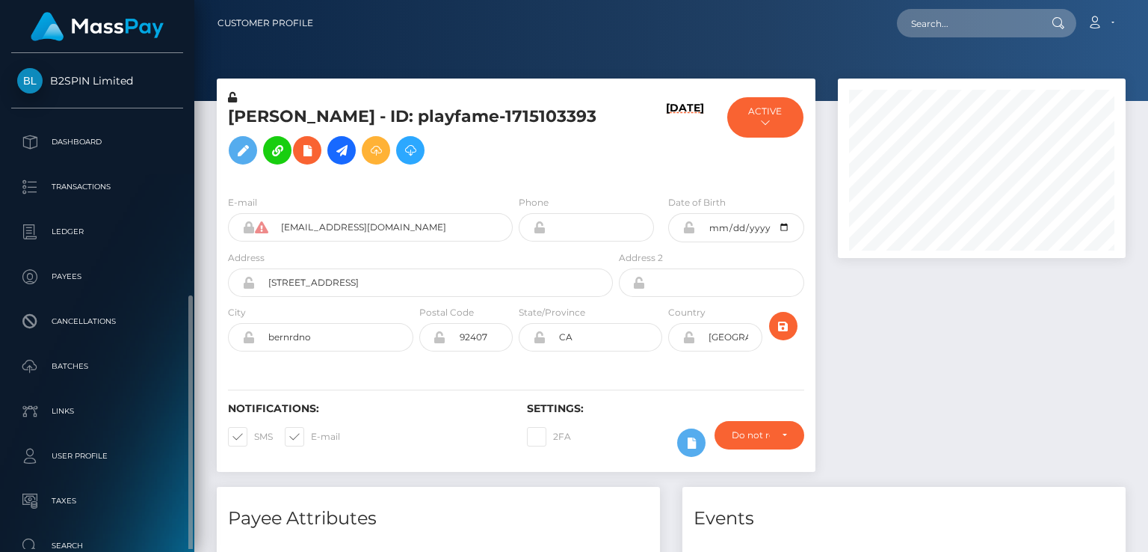
scroll to position [135, 0]
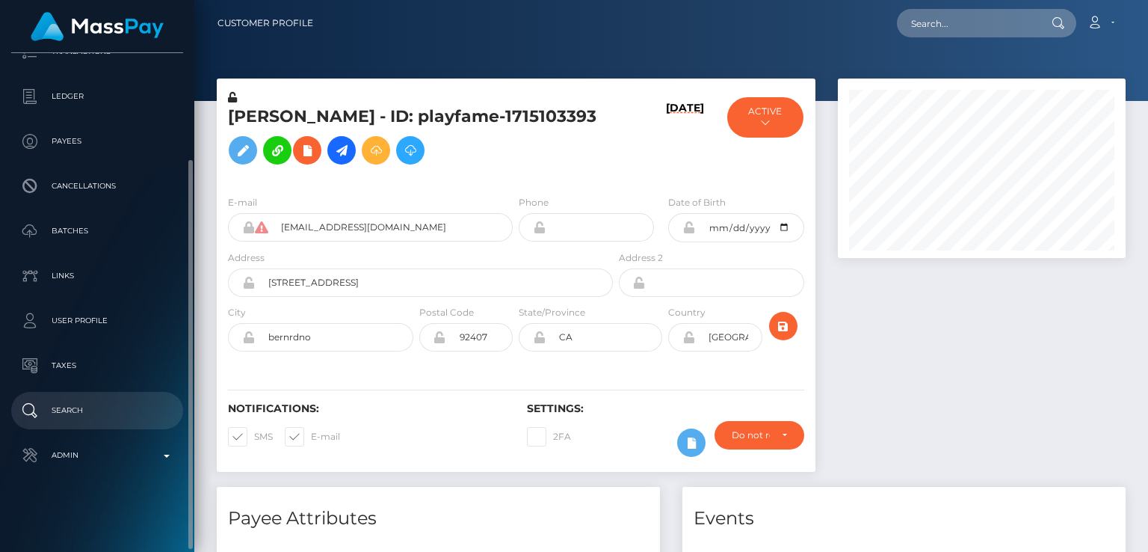
click at [117, 403] on p "Search" at bounding box center [97, 410] width 160 height 22
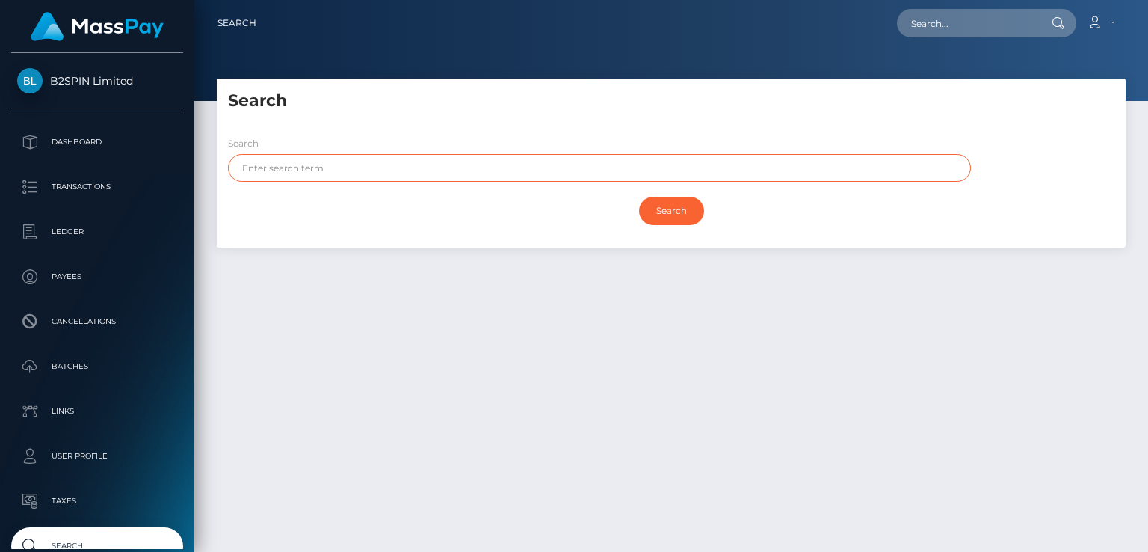
drag, startPoint x: 329, startPoint y: 173, endPoint x: 339, endPoint y: 165, distance: 12.3
click at [332, 168] on input "text" at bounding box center [599, 168] width 743 height 28
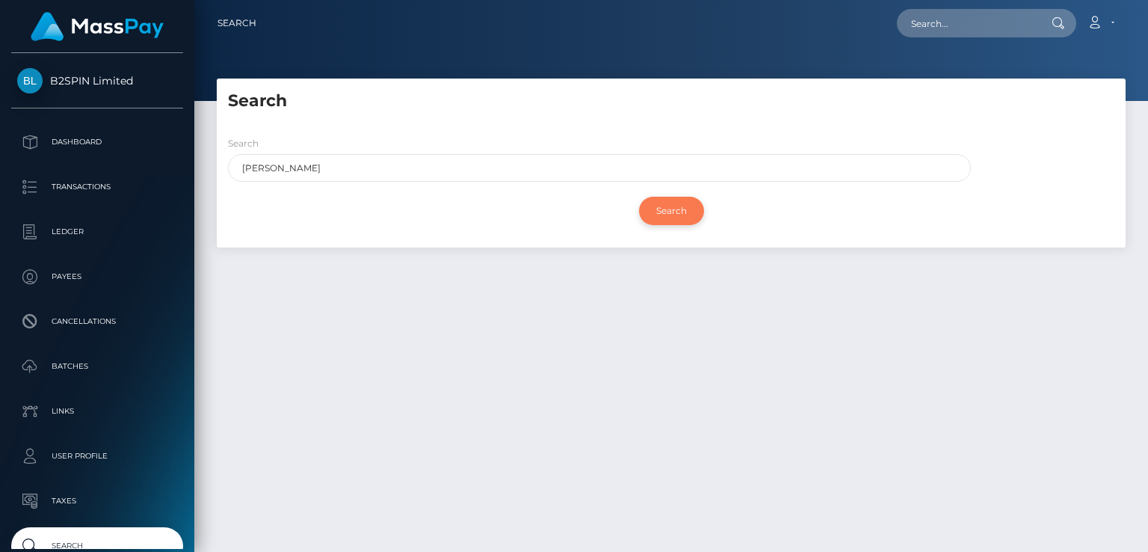
click at [662, 213] on input "Search" at bounding box center [671, 211] width 65 height 28
click at [662, 218] on input "Search" at bounding box center [671, 211] width 65 height 28
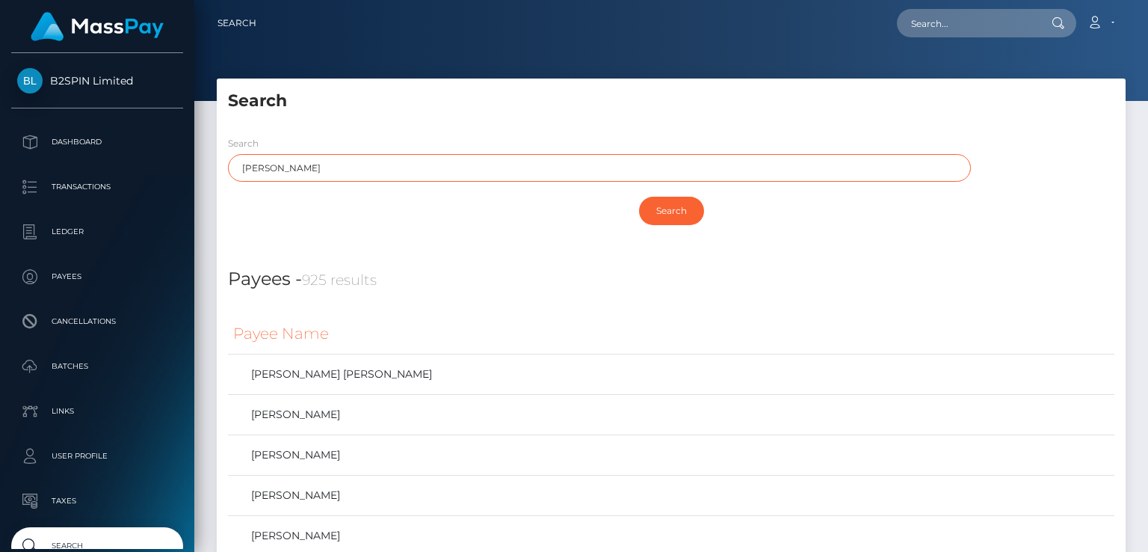
click at [585, 172] on input "[PERSON_NAME]" at bounding box center [599, 168] width 743 height 28
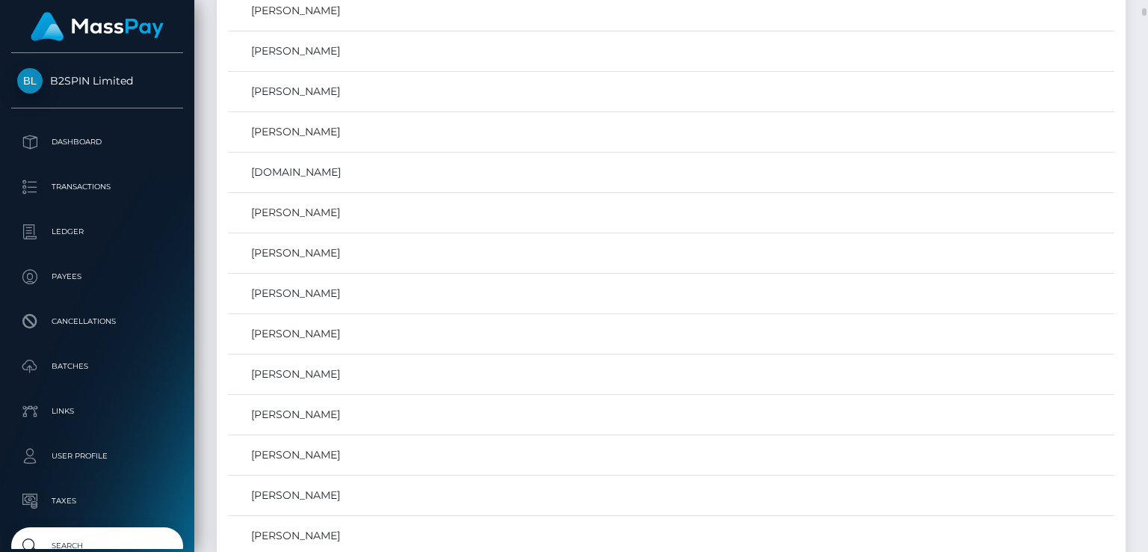
scroll to position [117, 0]
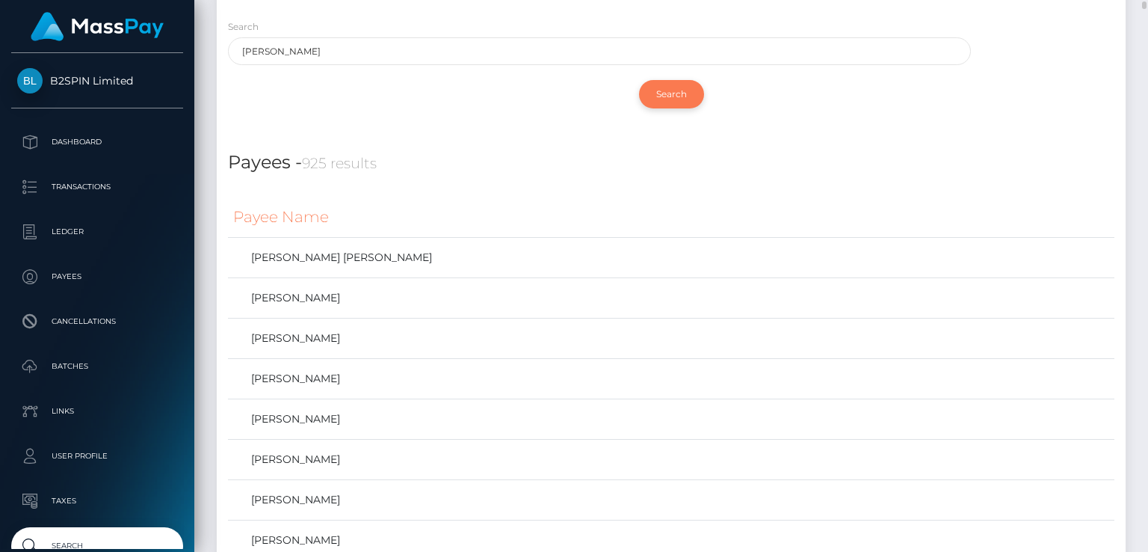
click at [684, 93] on input "Search" at bounding box center [671, 94] width 65 height 28
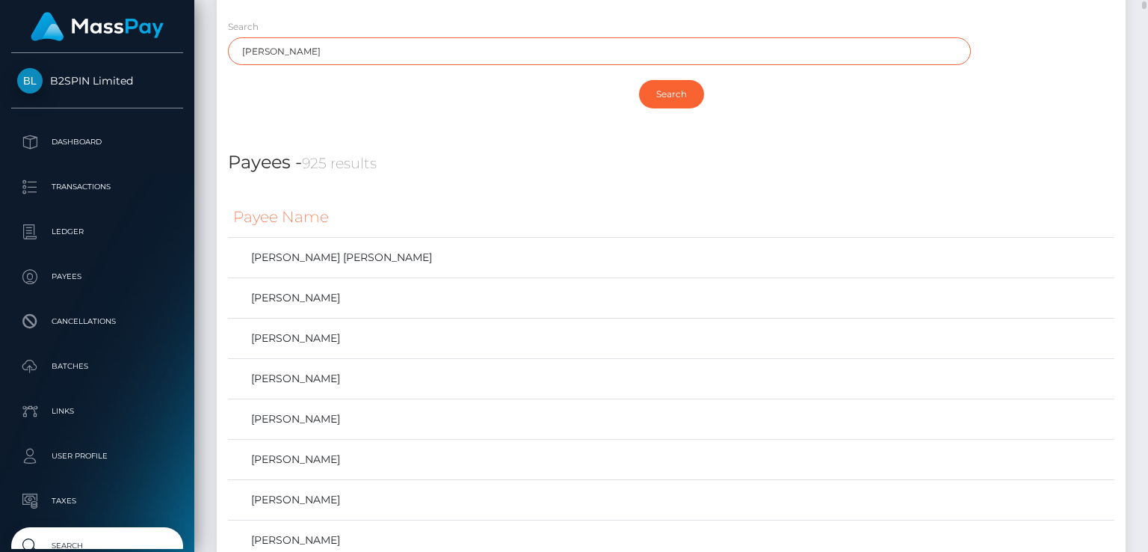
drag, startPoint x: 363, startPoint y: 52, endPoint x: 236, endPoint y: 60, distance: 127.3
click at [236, 60] on input "[PERSON_NAME]" at bounding box center [599, 51] width 743 height 28
type input "[DEMOGRAPHIC_DATA]"
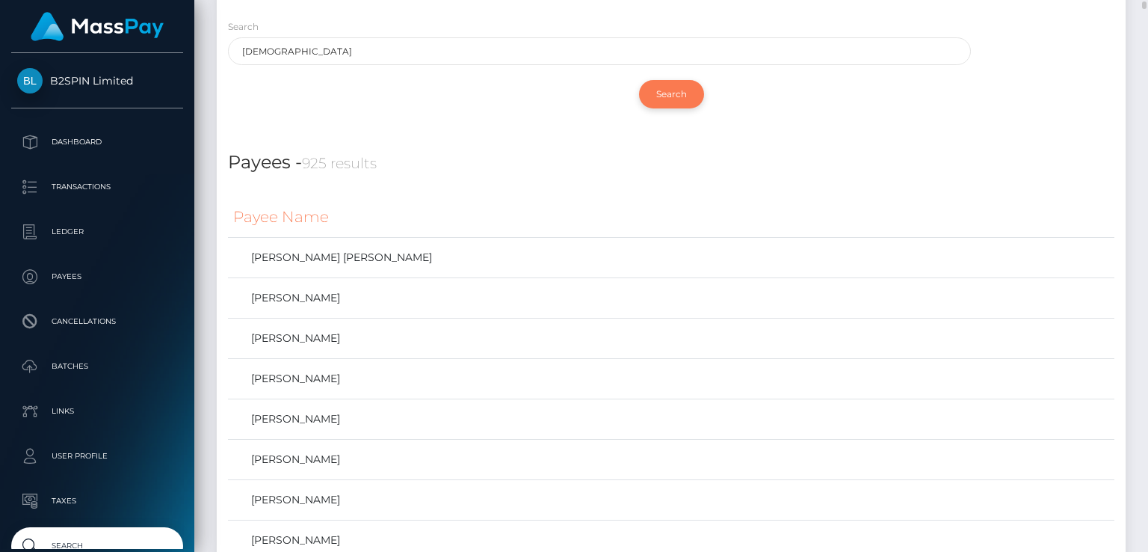
click at [673, 92] on input "Search" at bounding box center [671, 94] width 65 height 28
click at [673, 90] on input "Search" at bounding box center [671, 94] width 65 height 28
click at [683, 95] on input "Search" at bounding box center [671, 94] width 65 height 28
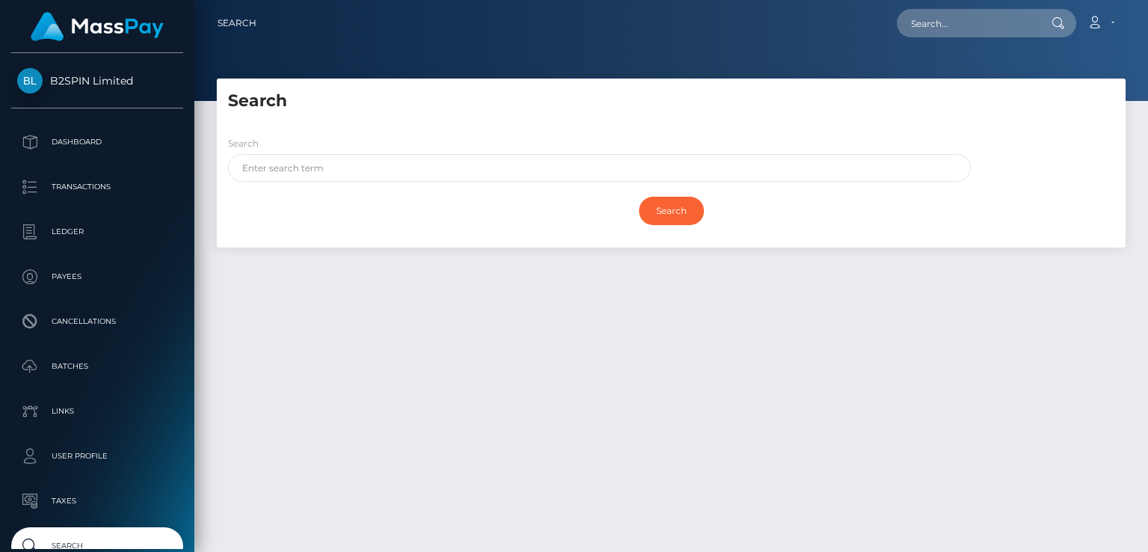
click at [312, 165] on input "text" at bounding box center [599, 168] width 743 height 28
type input "[DEMOGRAPHIC_DATA]"
click at [667, 209] on input "Search" at bounding box center [671, 211] width 65 height 28
click at [683, 219] on input "Search" at bounding box center [671, 211] width 65 height 28
click at [682, 219] on input "Search" at bounding box center [671, 211] width 65 height 28
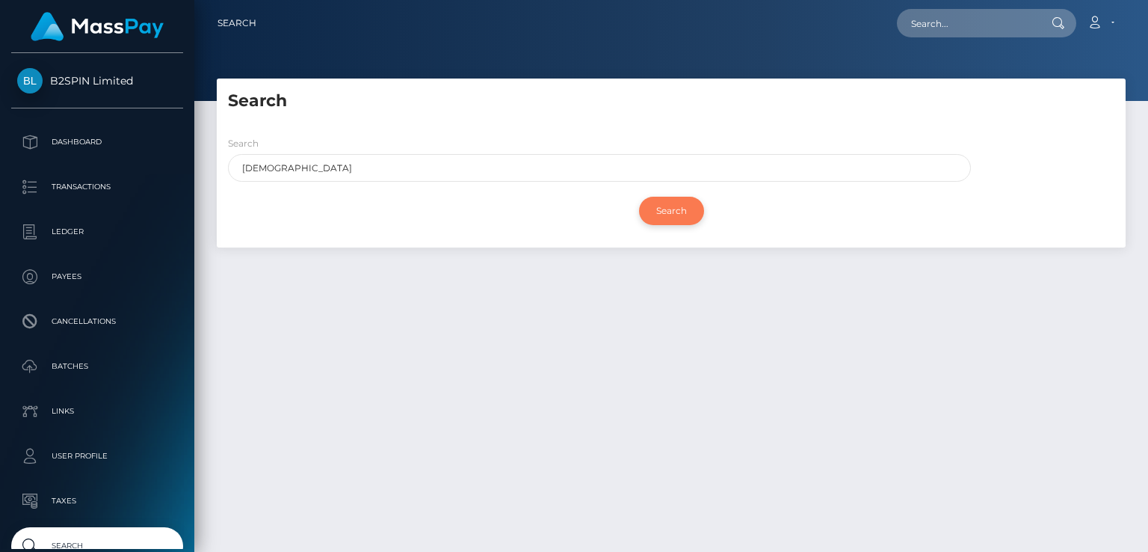
click at [682, 219] on input "Search" at bounding box center [671, 211] width 65 height 28
